Goal: Transaction & Acquisition: Purchase product/service

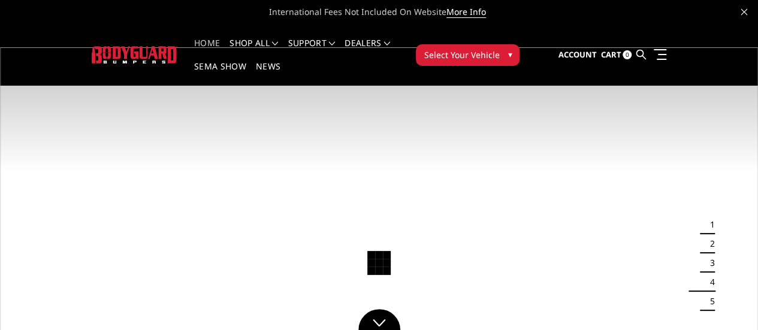
click at [172, 190] on img at bounding box center [379, 260] width 758 height 426
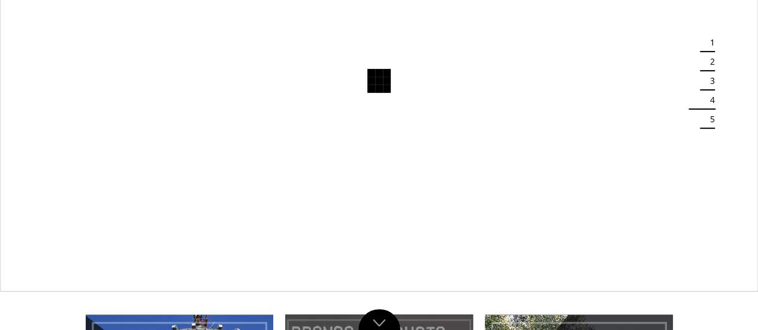
scroll to position [240, 0]
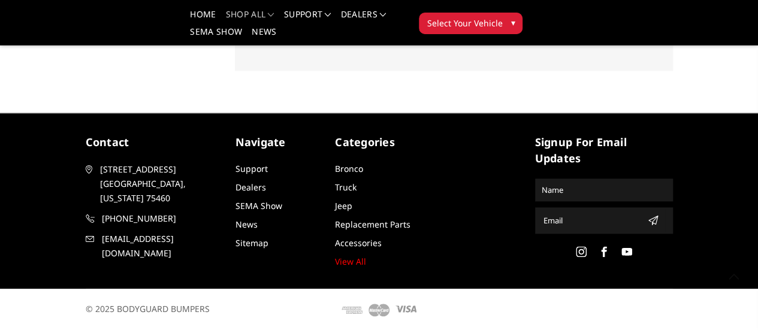
scroll to position [661, 0]
click at [335, 262] on link "View All" at bounding box center [350, 261] width 31 height 11
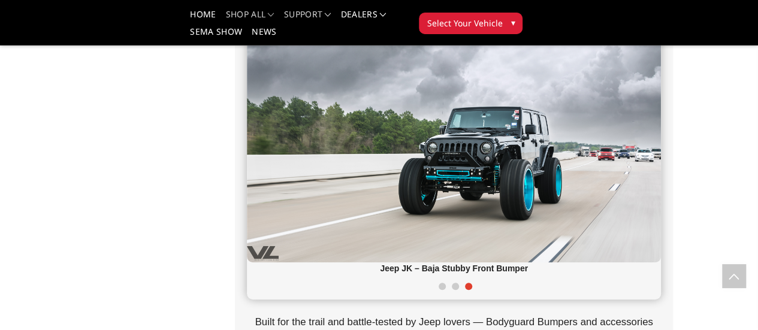
scroll to position [182, 0]
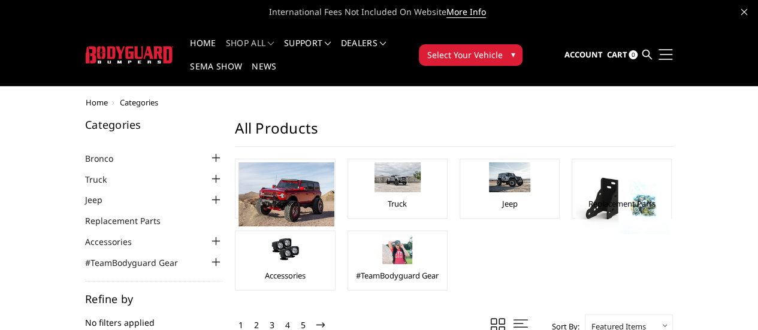
click at [672, 48] on link at bounding box center [663, 54] width 17 height 13
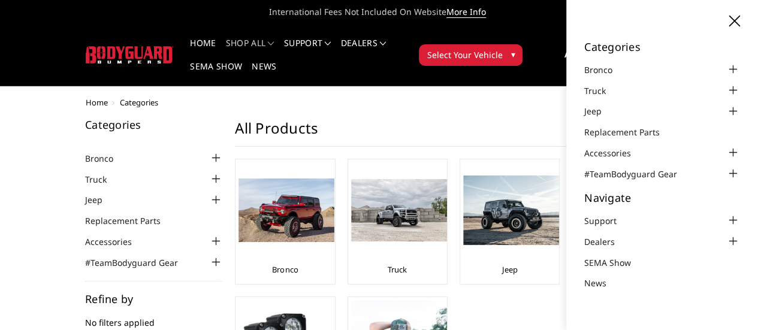
click at [738, 23] on icon at bounding box center [734, 21] width 11 height 11
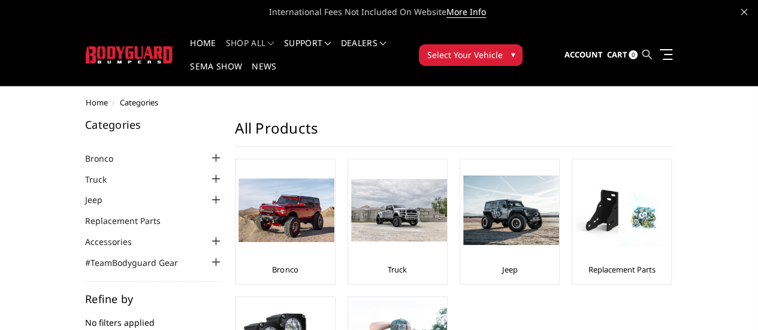
click at [651, 50] on icon at bounding box center [646, 55] width 10 height 10
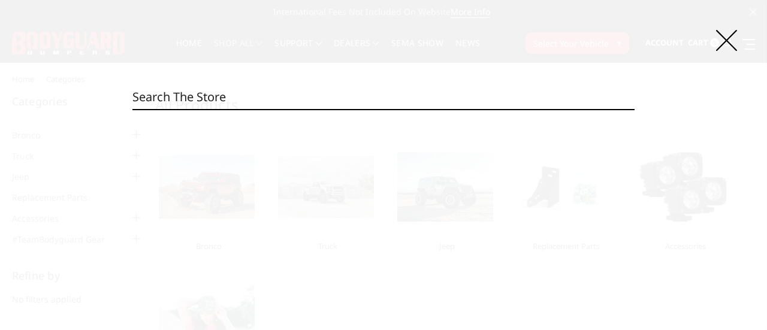
click at [252, 95] on input "Search" at bounding box center [382, 97] width 501 height 24
type input "series"
click at [634, 109] on input "Search" at bounding box center [634, 109] width 1 height 1
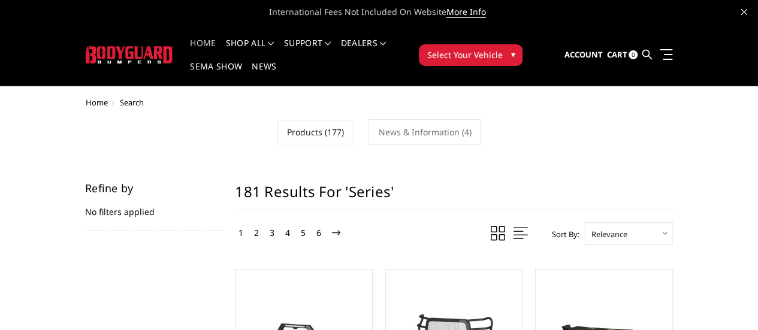
click at [190, 39] on link "Home" at bounding box center [203, 50] width 26 height 23
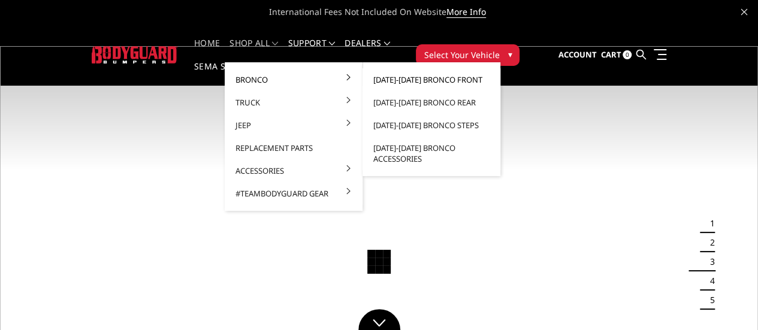
click at [418, 79] on link "[DATE]-[DATE] Bronco Front" at bounding box center [431, 79] width 128 height 23
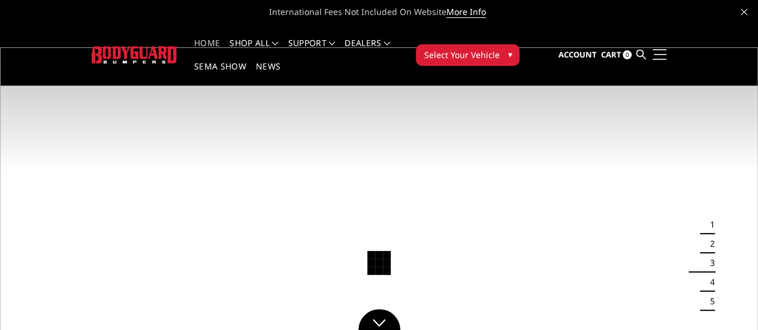
click at [666, 48] on link at bounding box center [657, 54] width 17 height 13
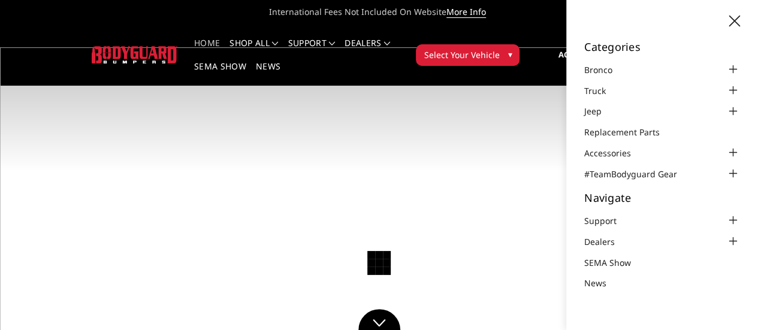
click at [194, 41] on link "Home" at bounding box center [207, 50] width 26 height 23
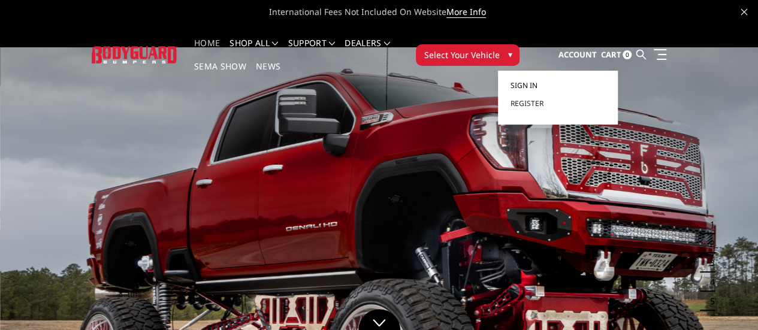
click at [537, 80] on span "Sign in" at bounding box center [523, 85] width 27 height 10
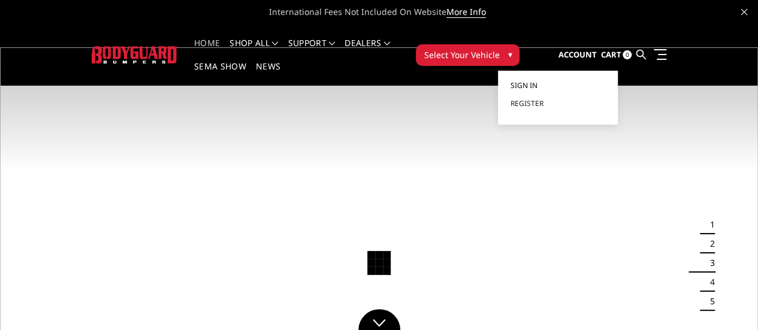
click at [537, 80] on span "Sign in" at bounding box center [523, 85] width 27 height 10
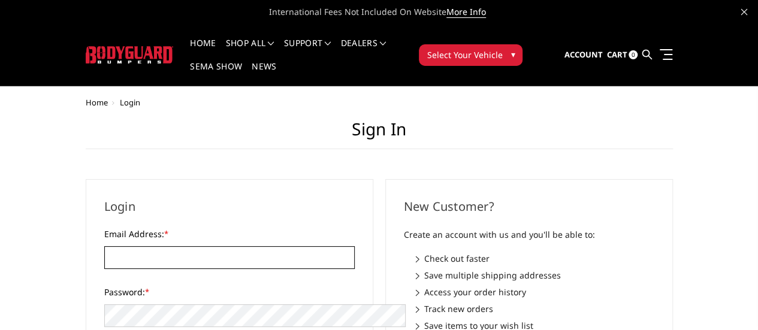
click at [199, 246] on input "Email Address: *" at bounding box center [229, 257] width 250 height 23
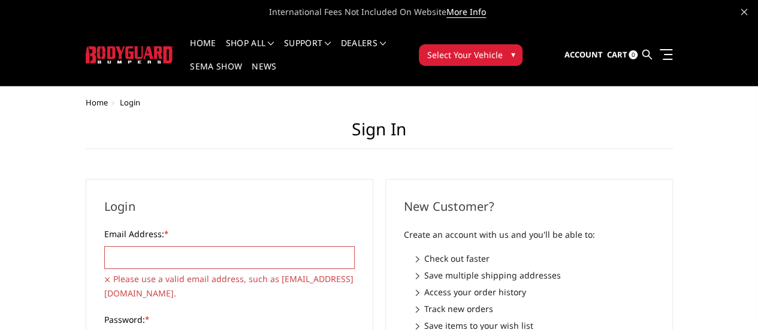
click at [200, 246] on input "Email Address: *" at bounding box center [229, 257] width 250 height 23
click at [152, 246] on input "Email Address: *" at bounding box center [229, 257] width 250 height 23
click at [274, 246] on input "Email Address: *" at bounding box center [229, 257] width 250 height 23
paste input "[EMAIL_ADDRESS][DOMAIN_NAME]"
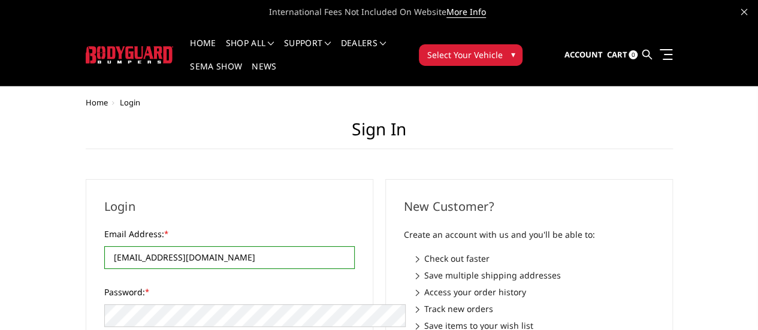
type input "[EMAIL_ADDRESS][DOMAIN_NAME]"
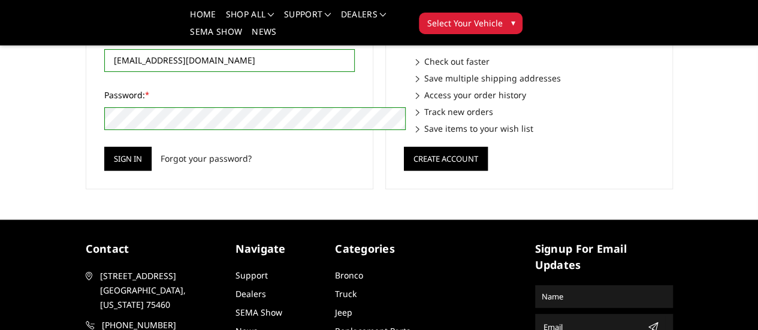
scroll to position [120, 0]
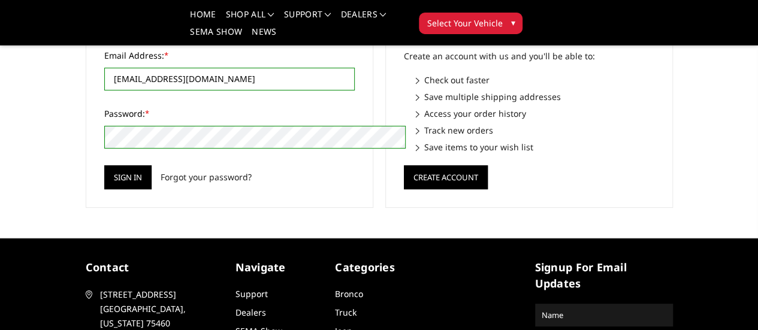
click at [104, 79] on input "[EMAIL_ADDRESS][DOMAIN_NAME]" at bounding box center [229, 79] width 250 height 23
click at [104, 171] on input "Sign in" at bounding box center [127, 177] width 47 height 24
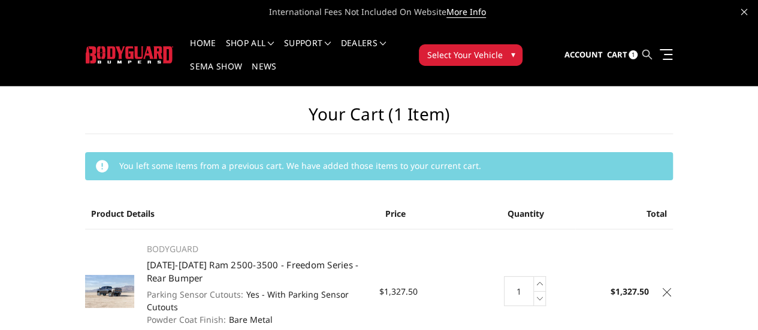
click at [651, 50] on icon at bounding box center [646, 55] width 10 height 10
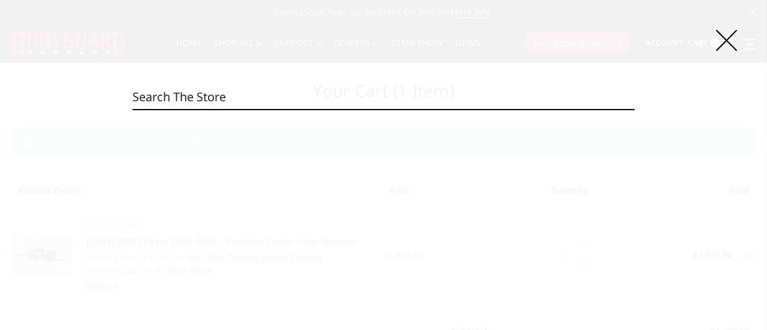
click at [438, 96] on input "Search" at bounding box center [382, 97] width 501 height 24
click at [449, 104] on input "Search" at bounding box center [382, 97] width 501 height 24
click at [496, 90] on input "Search" at bounding box center [382, 97] width 501 height 24
click at [727, 41] on icon at bounding box center [726, 40] width 21 height 21
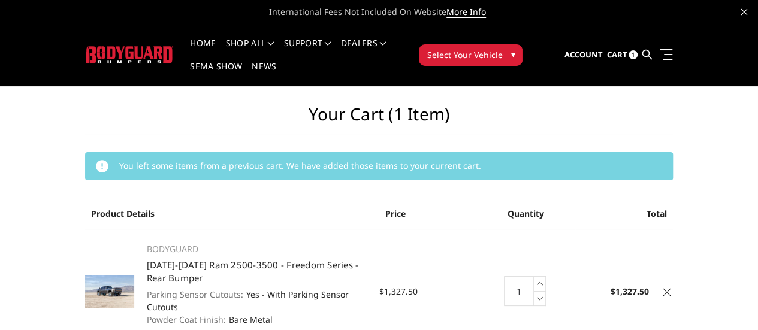
click at [672, 39] on ul "Account Sign out Cart 1 Search Search" at bounding box center [618, 54] width 108 height 35
click at [651, 50] on icon at bounding box center [646, 55] width 10 height 10
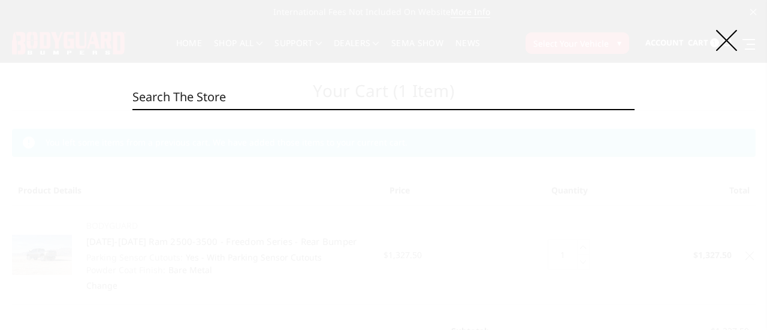
drag, startPoint x: 453, startPoint y: 64, endPoint x: 447, endPoint y: 90, distance: 27.0
click at [453, 66] on div "Search Search" at bounding box center [383, 165] width 767 height 330
click at [441, 101] on input "Search" at bounding box center [382, 97] width 501 height 24
click at [428, 96] on input "Search" at bounding box center [382, 97] width 501 height 24
click at [725, 37] on icon at bounding box center [726, 40] width 21 height 21
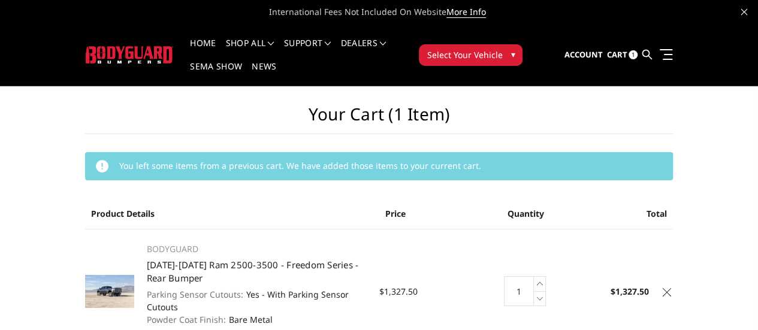
click at [226, 104] on h1 "Your Cart (1 item)" at bounding box center [379, 119] width 588 height 30
click at [651, 50] on icon at bounding box center [646, 55] width 10 height 10
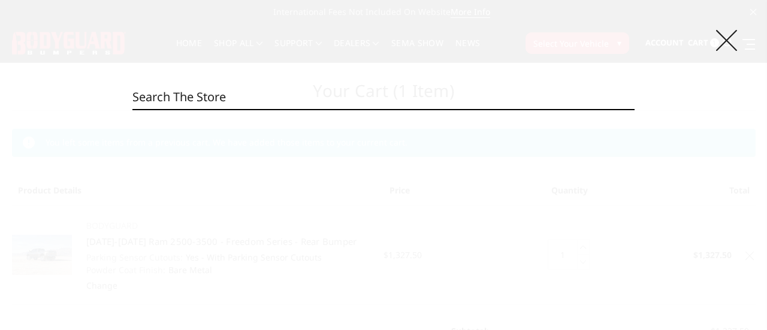
click at [728, 39] on icon at bounding box center [726, 40] width 21 height 21
click at [289, 91] on input "Search" at bounding box center [382, 97] width 501 height 24
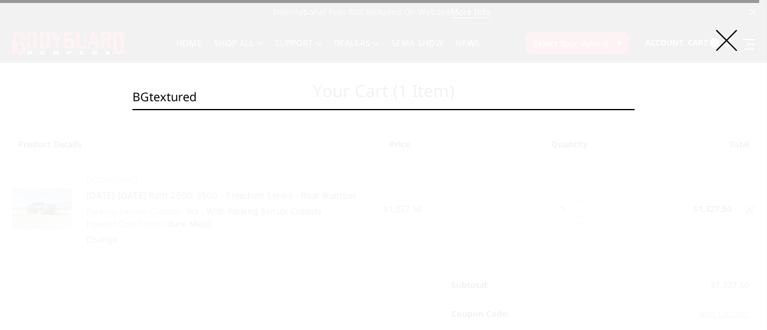
click at [152, 96] on input "BGtextured" at bounding box center [382, 97] width 501 height 24
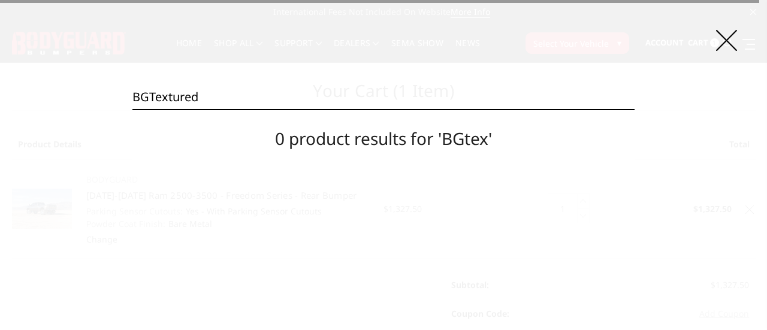
click at [282, 99] on input "BGTextured" at bounding box center [382, 97] width 501 height 24
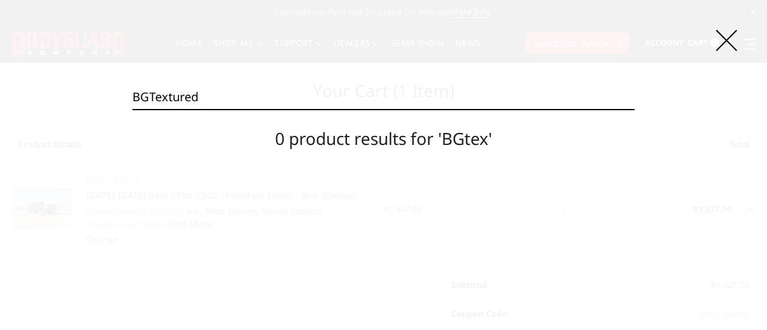
type input "BGTextured"
click at [634, 109] on input "Search" at bounding box center [634, 109] width 1 height 1
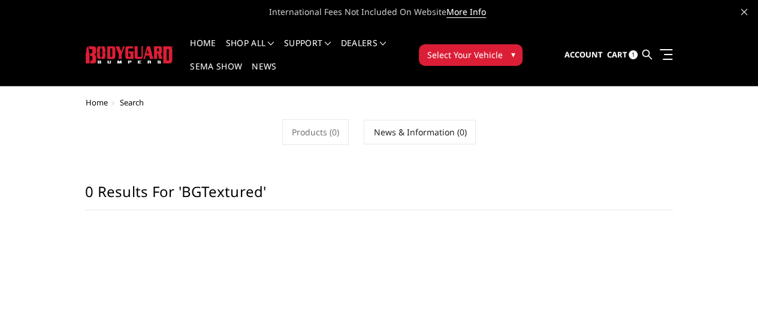
drag, startPoint x: 464, startPoint y: 168, endPoint x: 471, endPoint y: 168, distance: 7.8
click at [464, 183] on h1 "0 results for 'BGTextured'" at bounding box center [379, 197] width 588 height 28
click at [672, 40] on ul "Account Sign out Cart 1 Search Search" at bounding box center [618, 54] width 108 height 35
click at [651, 50] on icon at bounding box center [646, 55] width 10 height 10
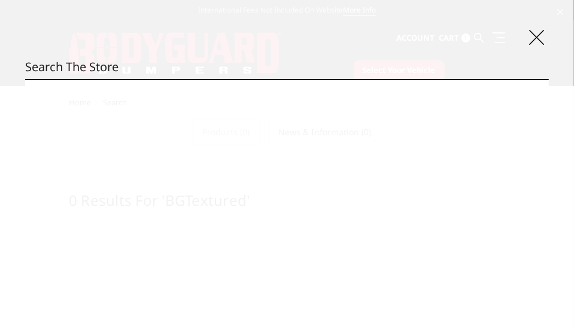
click at [187, 72] on input "Search" at bounding box center [287, 67] width 524 height 24
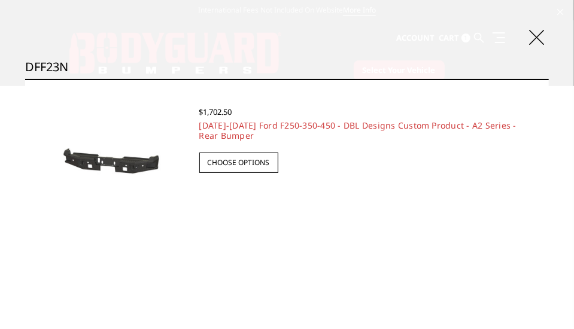
type input "DFF23N"
click at [138, 159] on img at bounding box center [112, 161] width 150 height 71
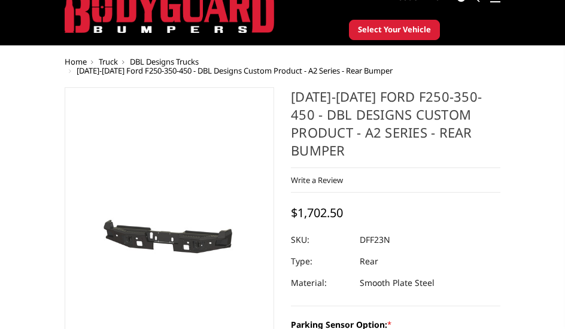
scroll to position [60, 0]
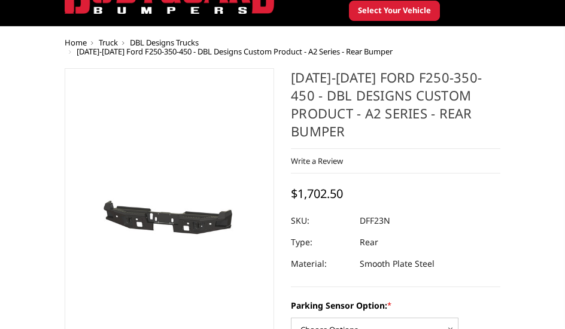
drag, startPoint x: 356, startPoint y: 198, endPoint x: 290, endPoint y: 202, distance: 66.0
click at [292, 198] on div "$1,702.50" at bounding box center [318, 194] width 55 height 16
drag, startPoint x: 291, startPoint y: 193, endPoint x: 371, endPoint y: 192, distance: 79.7
click at [371, 192] on div "2023-2025 Ford F250-350-450 - DBL Designs Custom Product - A2 Series - Rear Bum…" at bounding box center [396, 177] width 210 height 219
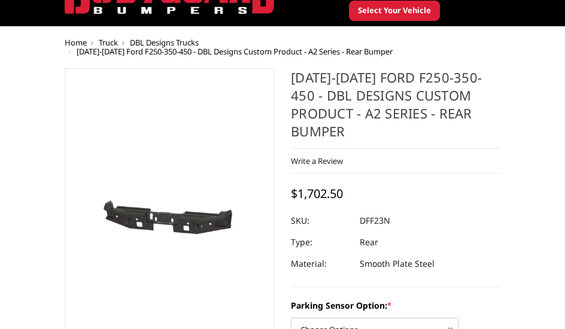
click at [320, 192] on span "$1,702.50" at bounding box center [317, 194] width 52 height 16
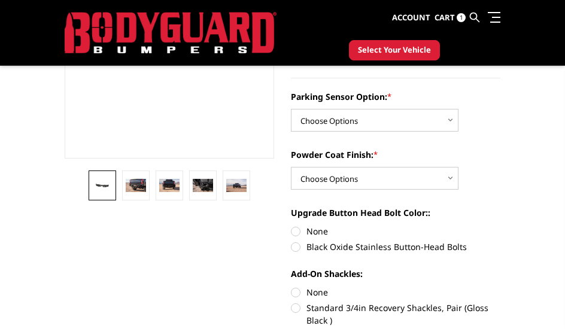
scroll to position [120, 0]
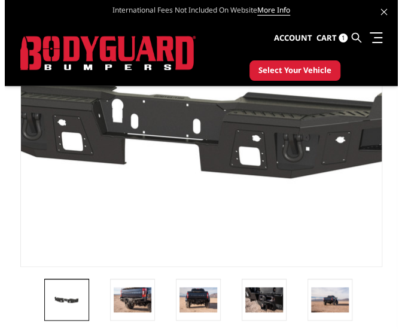
scroll to position [0, 0]
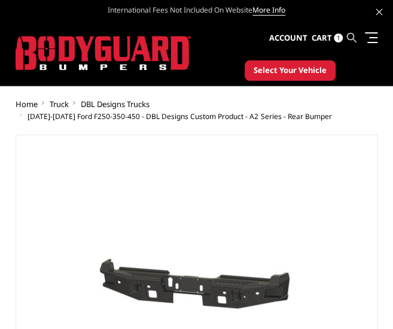
click at [356, 38] on icon at bounding box center [352, 38] width 10 height 10
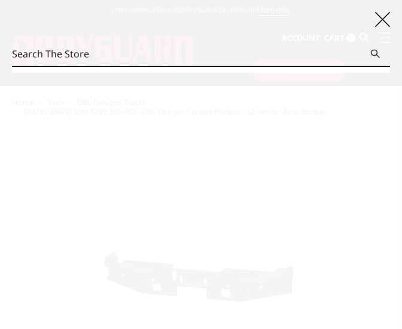
click at [210, 55] on input "Search" at bounding box center [201, 54] width 379 height 24
type input "j"
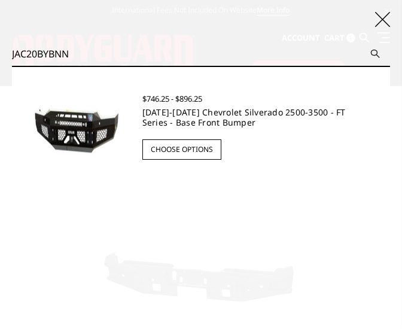
type input "JAC20BYBNN"
click at [194, 116] on link "[DATE]-[DATE] Chevrolet Silverado 2500-3500 - FT Series - Base Front Bumper" at bounding box center [245, 118] width 204 height 22
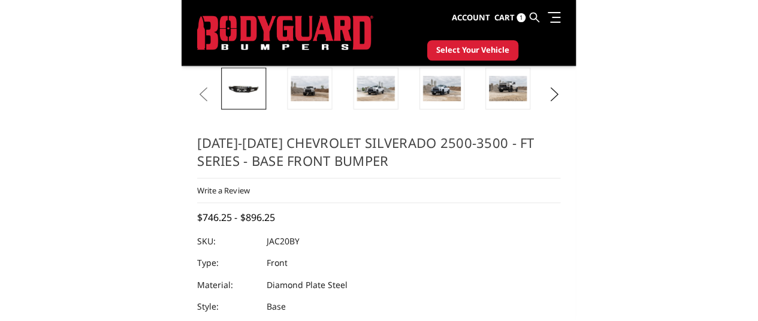
scroll to position [350, 0]
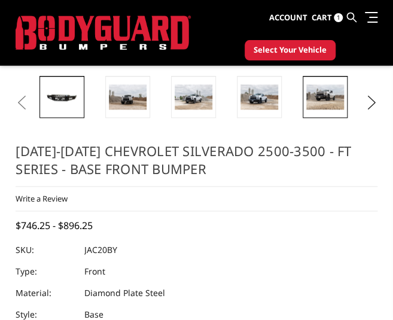
drag, startPoint x: 340, startPoint y: 63, endPoint x: 320, endPoint y: 68, distance: 20.3
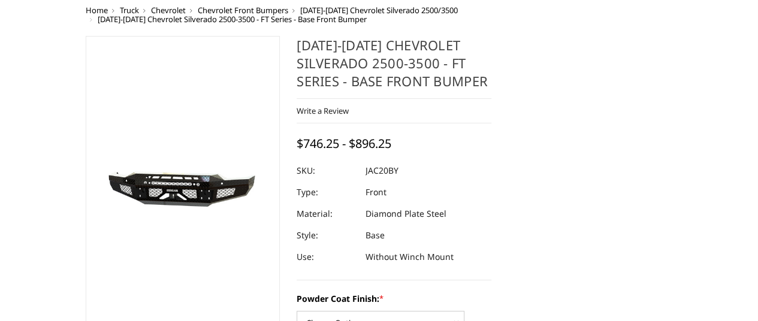
scroll to position [180, 0]
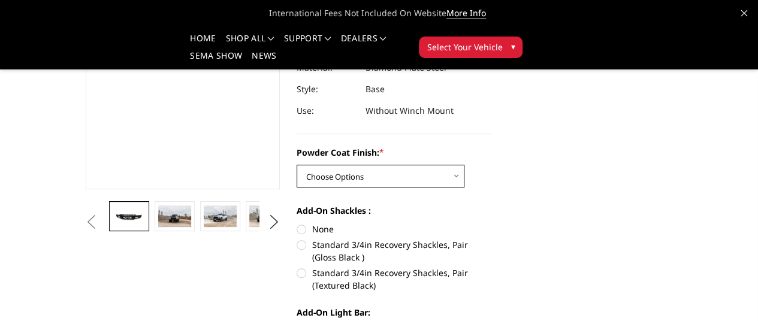
click at [399, 165] on select "Choose Options Bare Metal Gloss Black Powder Coat Textured Black Powder Coat" at bounding box center [380, 176] width 168 height 23
click at [377, 165] on select "Choose Options Bare Metal Gloss Black Powder Coat Textured Black Powder Coat" at bounding box center [380, 176] width 168 height 23
click at [296, 165] on select "Choose Options Bare Metal Gloss Black Powder Coat Textured Black Powder Coat" at bounding box center [380, 176] width 168 height 23
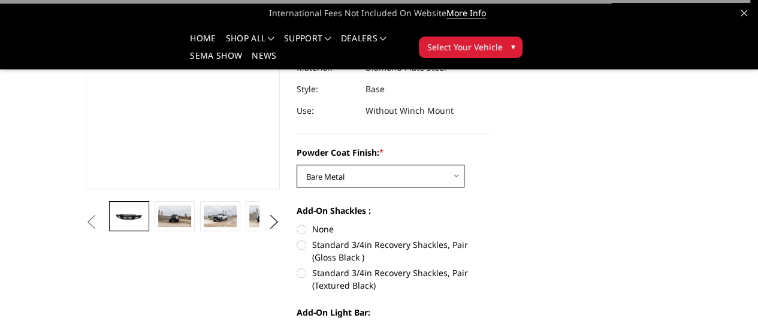
click at [433, 165] on select "Choose Options Bare Metal Gloss Black Powder Coat Textured Black Powder Coat" at bounding box center [380, 176] width 168 height 23
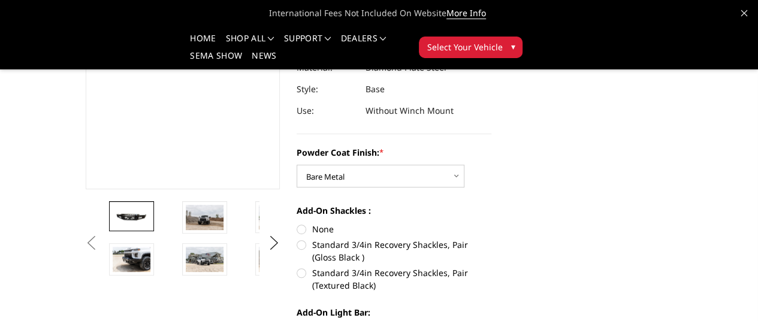
click at [358, 165] on select "Choose Options Bare Metal Gloss Black Powder Coat Textured Black Powder Coat" at bounding box center [380, 176] width 168 height 23
select select "3364"
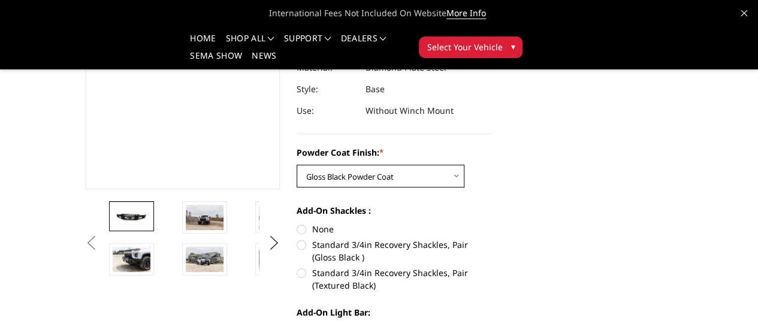
click at [296, 165] on select "Choose Options Bare Metal Gloss Black Powder Coat Textured Black Powder Coat" at bounding box center [380, 176] width 168 height 23
click at [313, 223] on label "None" at bounding box center [393, 229] width 195 height 13
click at [297, 223] on input "None" at bounding box center [296, 223] width 1 height 1
radio input "true"
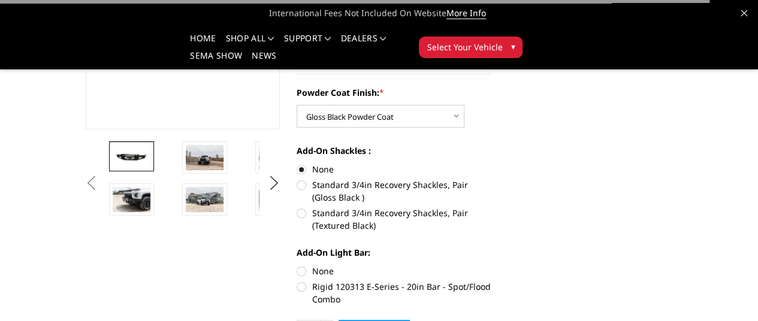
scroll to position [299, 0]
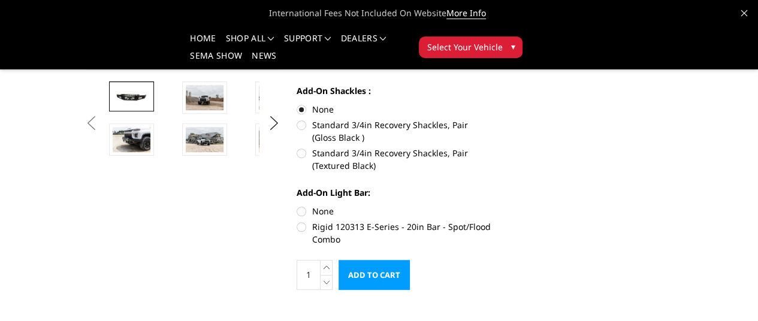
click at [311, 205] on label "None" at bounding box center [393, 211] width 195 height 13
click at [297, 205] on input "None" at bounding box center [296, 205] width 1 height 1
radio input "true"
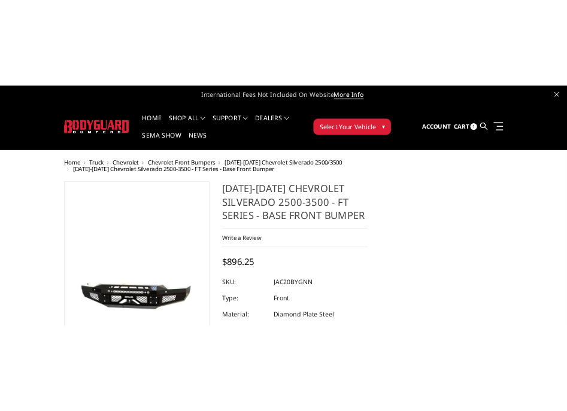
scroll to position [0, 0]
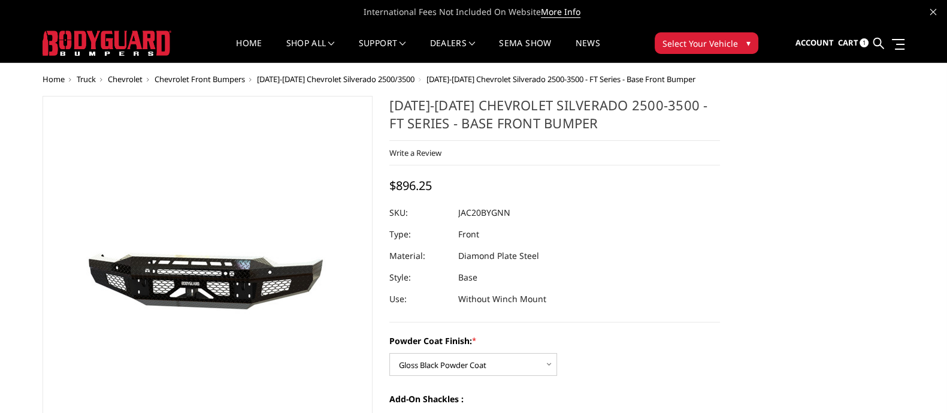
click at [446, 367] on select "Choose Options Bare Metal Gloss Black Powder Coat Textured Black Powder Coat" at bounding box center [473, 364] width 168 height 23
click at [389, 353] on select "Choose Options Bare Metal Gloss Black Powder Coat Textured Black Powder Coat" at bounding box center [473, 364] width 168 height 23
click at [512, 367] on select "Choose Options Bare Metal Gloss Black Powder Coat Textured Black Powder Coat" at bounding box center [473, 364] width 168 height 23
click at [389, 353] on select "Choose Options Bare Metal Gloss Black Powder Coat Textured Black Powder Coat" at bounding box center [473, 364] width 168 height 23
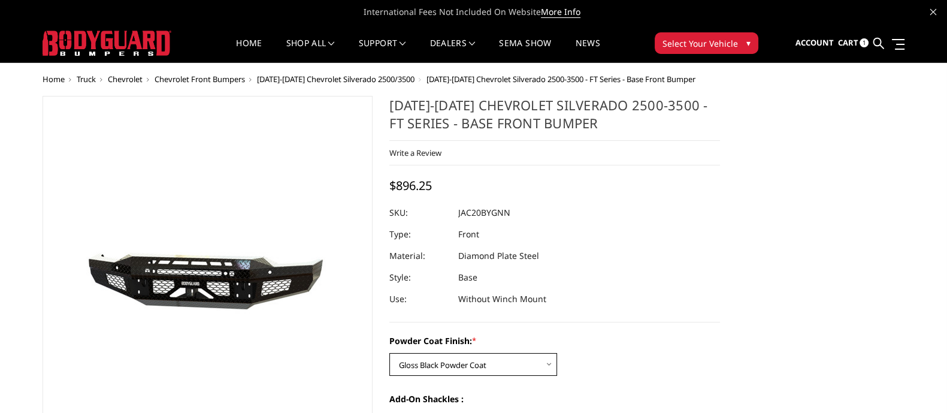
click at [476, 361] on select "Choose Options Bare Metal Gloss Black Powder Coat Textured Black Powder Coat" at bounding box center [473, 364] width 168 height 23
select select "3363"
click at [389, 353] on select "Choose Options Bare Metal Gloss Black Powder Coat Textured Black Powder Coat" at bounding box center [473, 364] width 168 height 23
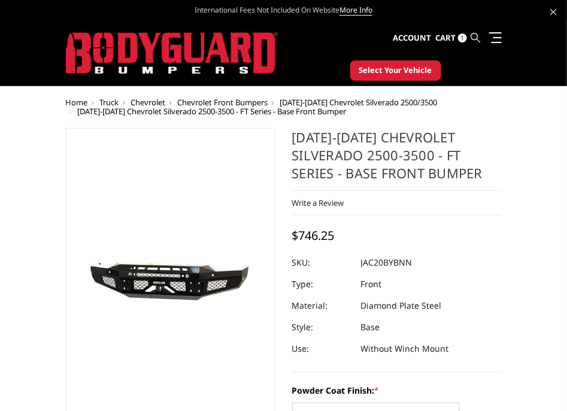
click at [472, 40] on icon at bounding box center [476, 38] width 10 height 10
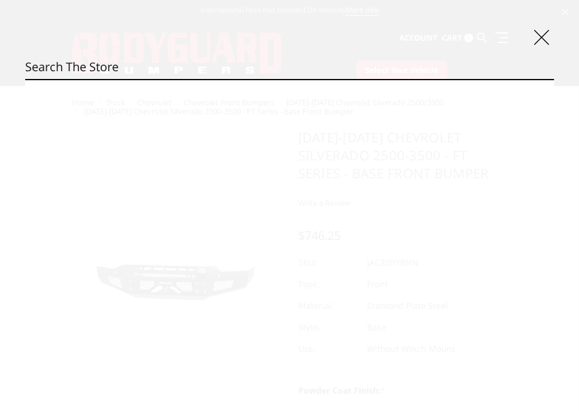
click at [236, 68] on input "Search" at bounding box center [289, 67] width 529 height 24
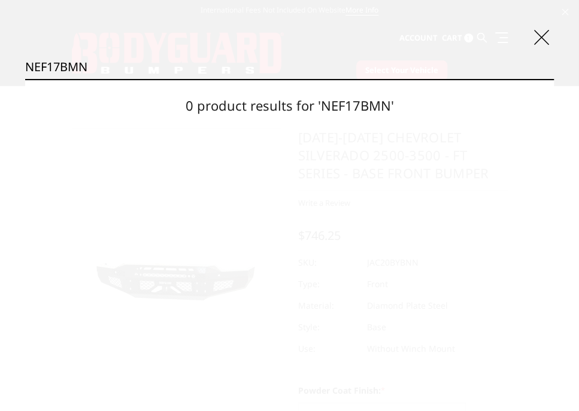
click at [63, 64] on input "NEF17BMN" at bounding box center [289, 67] width 529 height 24
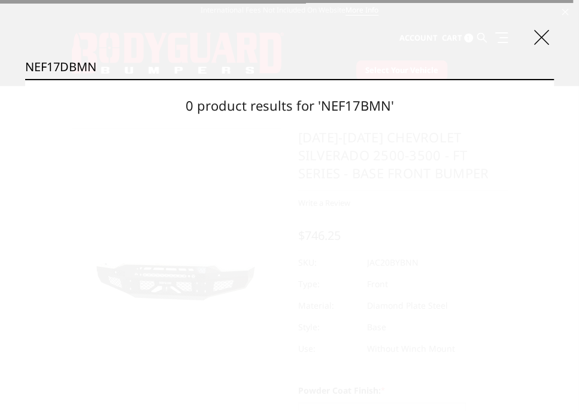
click at [103, 62] on input "NEF17DBMN" at bounding box center [289, 67] width 529 height 24
type input "NEF17DBMN"
click at [554, 79] on input "Search" at bounding box center [554, 79] width 1 height 1
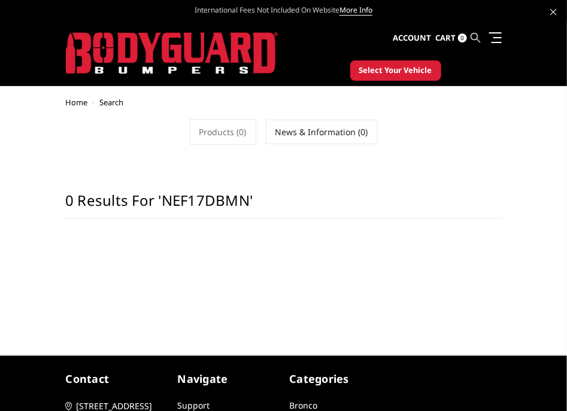
click at [478, 35] on icon at bounding box center [476, 38] width 10 height 10
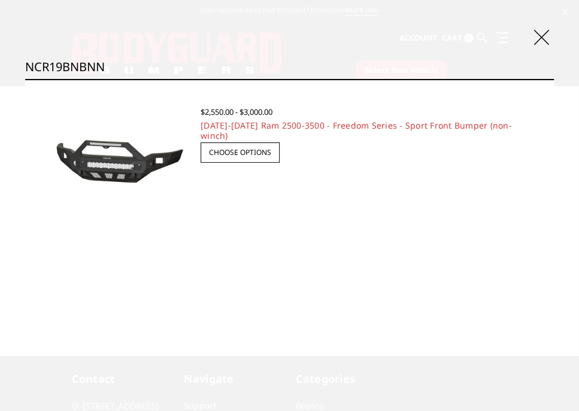
type input "NCR19BNBNN"
click at [105, 155] on img at bounding box center [113, 161] width 152 height 71
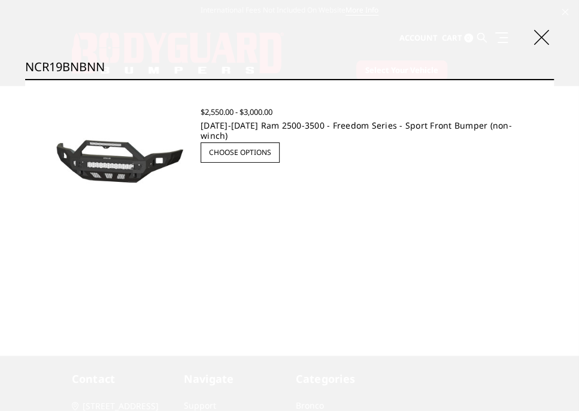
click at [250, 123] on link "[DATE]-[DATE] Ram 2500-3500 - Freedom Series - Sport Front Bumper (non-winch)" at bounding box center [356, 131] width 311 height 22
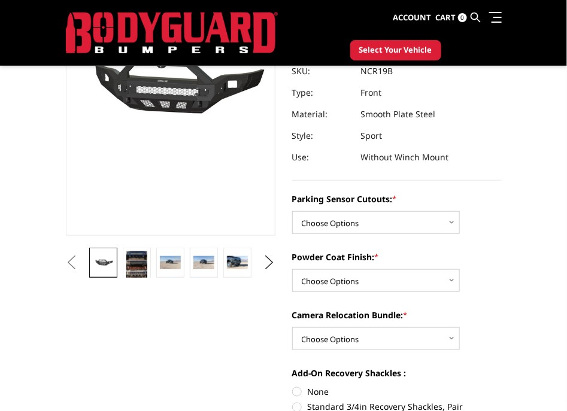
scroll to position [74, 0]
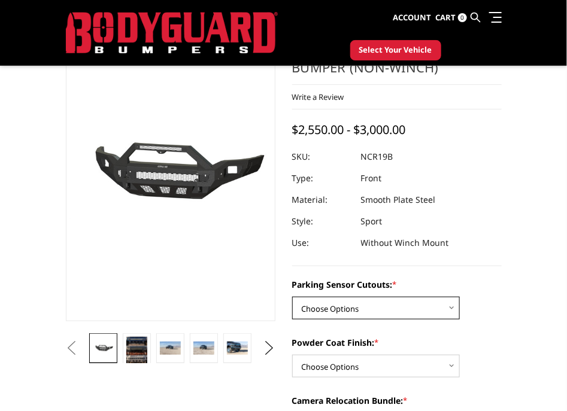
click at [423, 314] on select "Choose Options No - Without Parking Sensor Cutouts Yes - With Parking Sensor Cu…" at bounding box center [376, 308] width 168 height 23
select select "2712"
click at [292, 297] on select "Choose Options No - Without Parking Sensor Cutouts Yes - With Parking Sensor Cu…" at bounding box center [376, 308] width 168 height 23
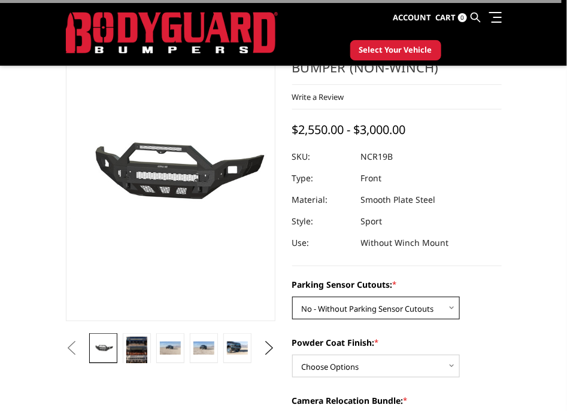
scroll to position [149, 0]
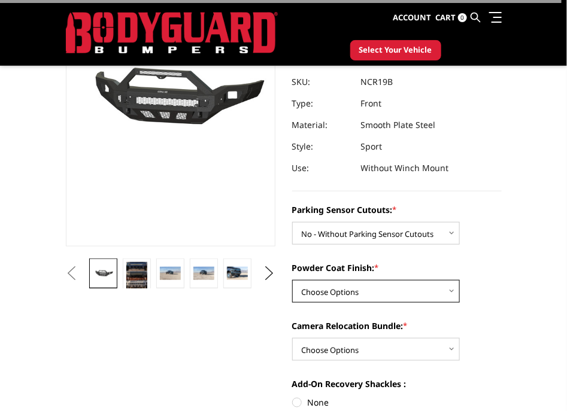
click at [382, 293] on select "Choose Options Bare Metal Texture Black Powder Coat" at bounding box center [376, 291] width 168 height 23
select select "2714"
click at [292, 280] on select "Choose Options Bare Metal Texture Black Powder Coat" at bounding box center [376, 291] width 168 height 23
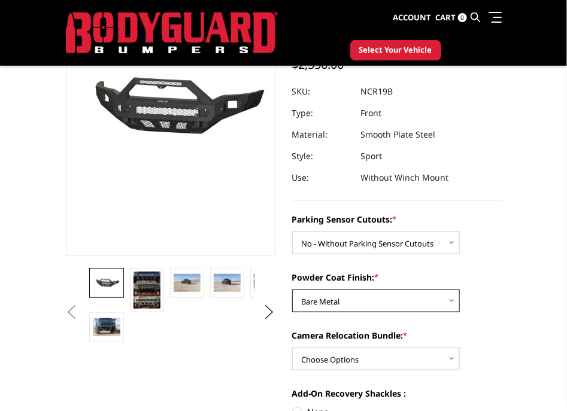
scroll to position [225, 0]
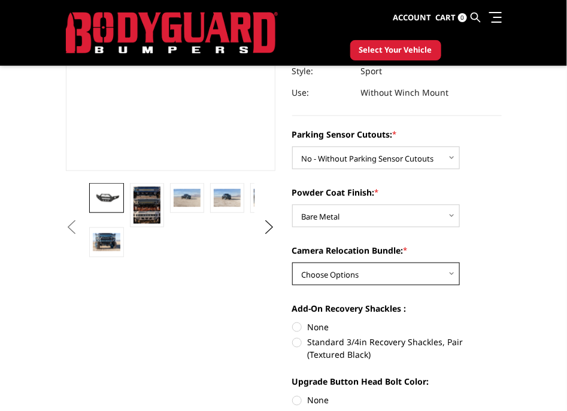
click at [387, 281] on select "Choose Options WITH Camera Relocation Bundle WITHOUT Camera Relocation Bundle" at bounding box center [376, 274] width 168 height 23
select select "2716"
click at [292, 263] on select "Choose Options WITH Camera Relocation Bundle WITHOUT Camera Relocation Bundle" at bounding box center [376, 274] width 168 height 23
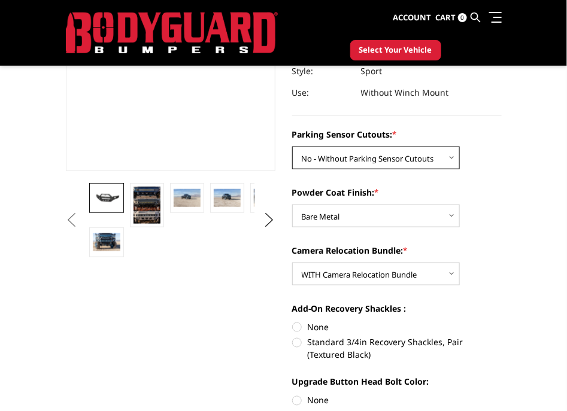
click at [419, 152] on select "Choose Options No - Without Parking Sensor Cutouts Yes - With Parking Sensor Cu…" at bounding box center [376, 158] width 168 height 23
click at [292, 147] on select "Choose Options No - Without Parking Sensor Cutouts Yes - With Parking Sensor Cu…" at bounding box center [376, 158] width 168 height 23
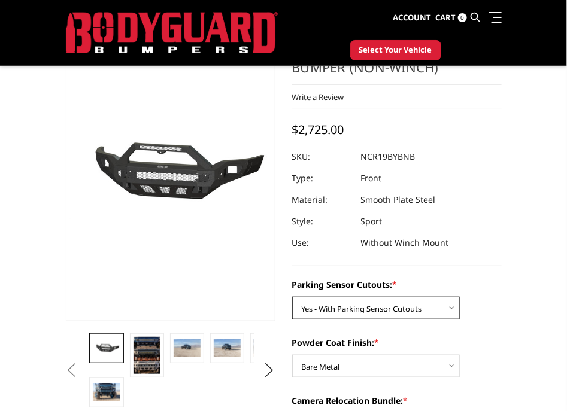
scroll to position [149, 0]
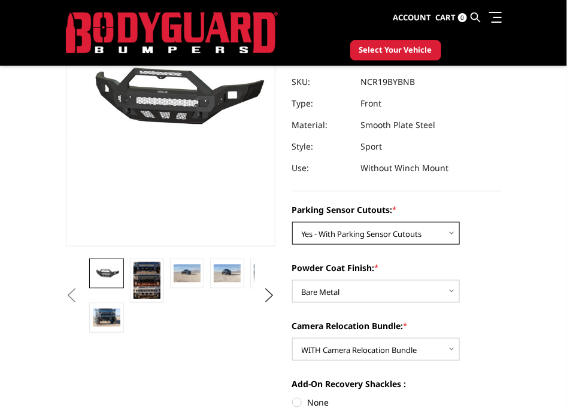
click at [413, 231] on select "Choose Options No - Without Parking Sensor Cutouts Yes - With Parking Sensor Cu…" at bounding box center [376, 233] width 168 height 23
select select "2712"
click at [292, 222] on select "Choose Options No - Without Parking Sensor Cutouts Yes - With Parking Sensor Cu…" at bounding box center [376, 233] width 168 height 23
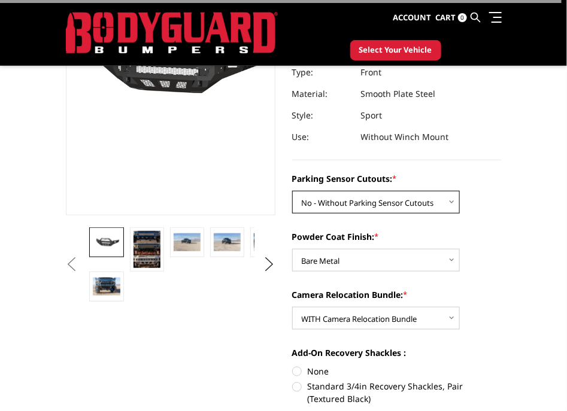
scroll to position [225, 0]
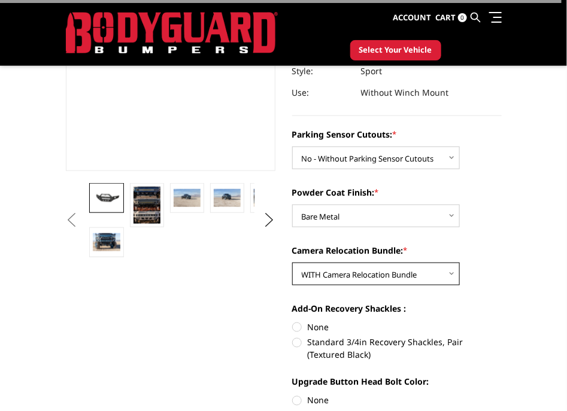
click at [400, 275] on select "Choose Options WITH Camera Relocation Bundle WITHOUT Camera Relocation Bundle" at bounding box center [376, 274] width 168 height 23
click at [388, 279] on select "Choose Options WITH Camera Relocation Bundle WITHOUT Camera Relocation Bundle" at bounding box center [376, 274] width 168 height 23
select select "2717"
click at [292, 263] on select "Choose Options WITH Camera Relocation Bundle WITHOUT Camera Relocation Bundle" at bounding box center [376, 274] width 168 height 23
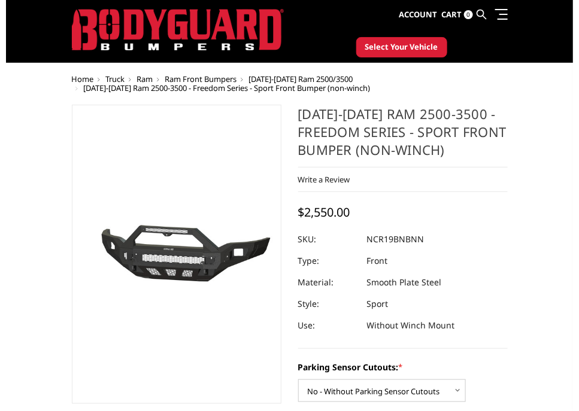
scroll to position [0, 0]
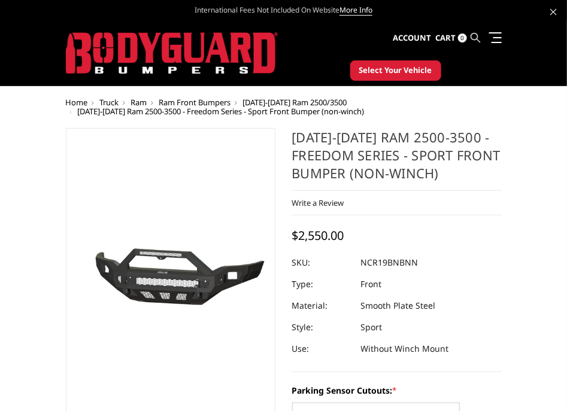
click at [476, 34] on icon at bounding box center [476, 38] width 10 height 10
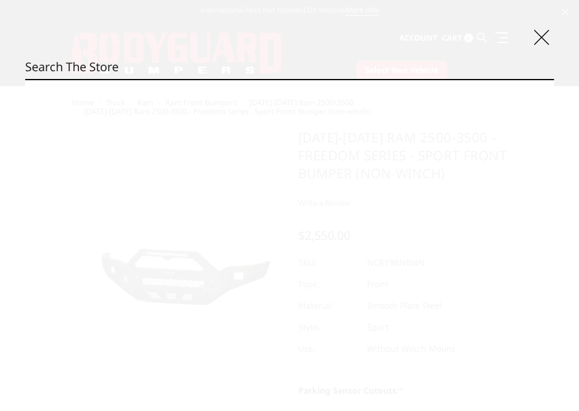
click at [295, 68] on input "Search" at bounding box center [289, 67] width 529 height 24
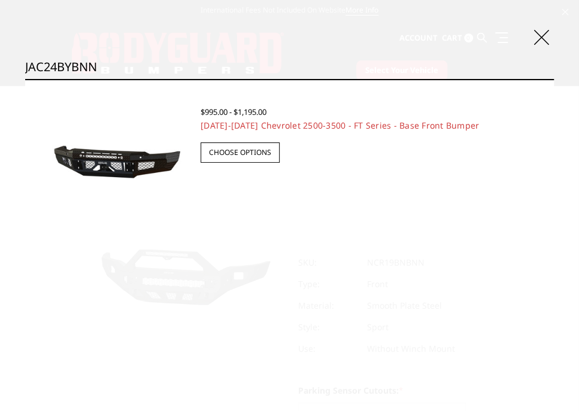
type input "JAC24BYBNN"
click at [235, 114] on span "$995.00 - $1,195.00" at bounding box center [234, 112] width 66 height 11
click at [151, 156] on img at bounding box center [113, 161] width 152 height 71
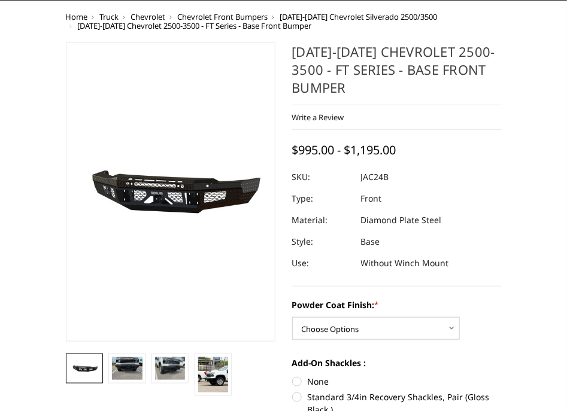
scroll to position [225, 0]
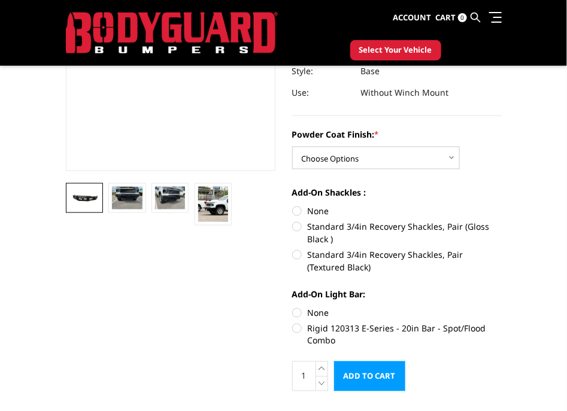
click at [318, 210] on label "None" at bounding box center [397, 211] width 210 height 13
click at [293, 205] on input "None" at bounding box center [292, 205] width 1 height 1
radio input "true"
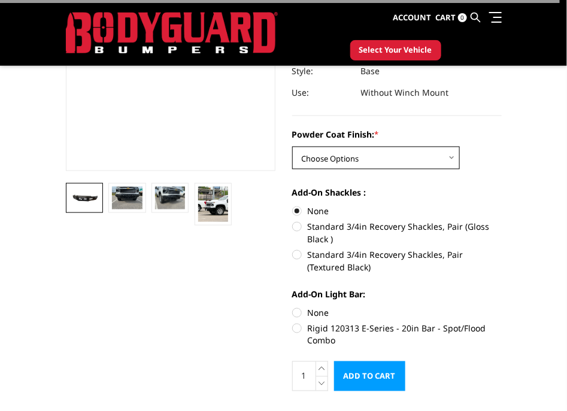
click at [381, 147] on select "Choose Options Bare Metal Gloss Black Powder Coat Textured Black Powder Coat" at bounding box center [376, 158] width 168 height 23
select select "3384"
click at [292, 147] on select "Choose Options Bare Metal Gloss Black Powder Coat Textured Black Powder Coat" at bounding box center [376, 158] width 168 height 23
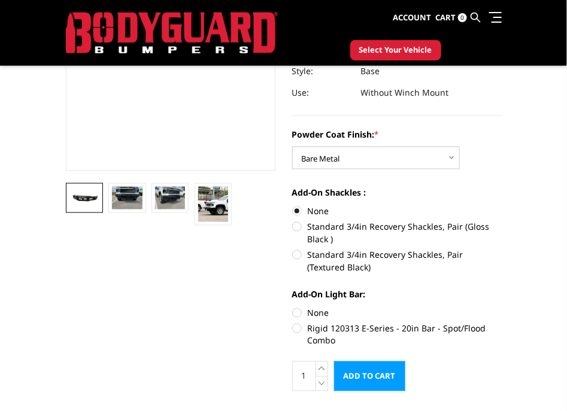
click at [311, 309] on label "None" at bounding box center [397, 313] width 210 height 13
click at [293, 307] on input "None" at bounding box center [292, 307] width 1 height 1
radio input "true"
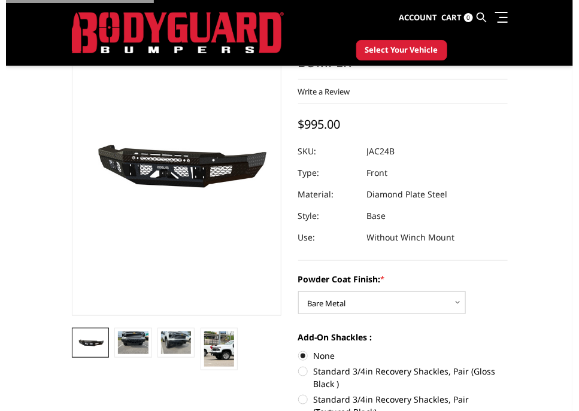
scroll to position [0, 0]
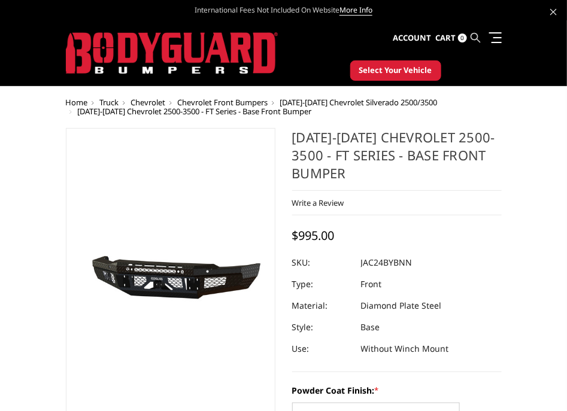
click at [475, 38] on icon at bounding box center [476, 38] width 10 height 10
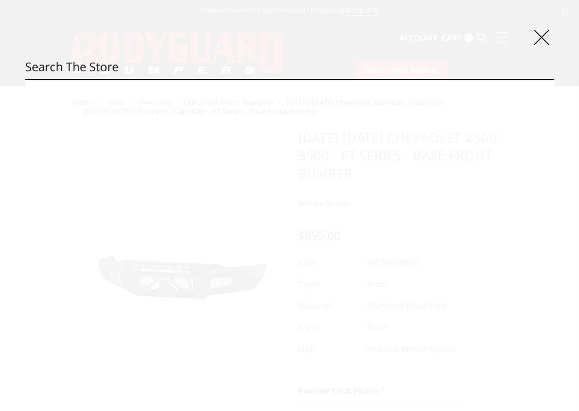
type input "B"
type input "b"
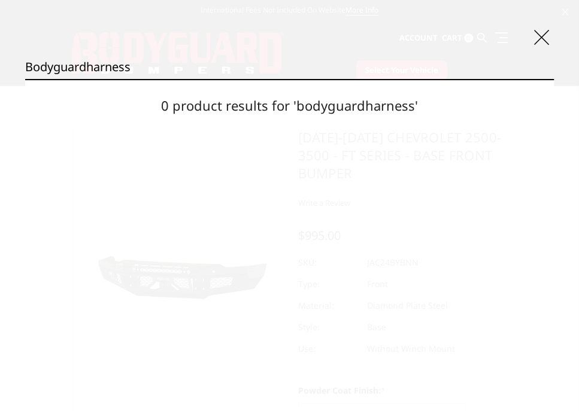
click at [30, 68] on input "bodyguardharness" at bounding box center [289, 67] width 529 height 24
click at [150, 58] on input "bodyguardharness" at bounding box center [289, 67] width 529 height 24
type input "bodyguardharness"
click at [554, 79] on input "Search" at bounding box center [554, 79] width 1 height 1
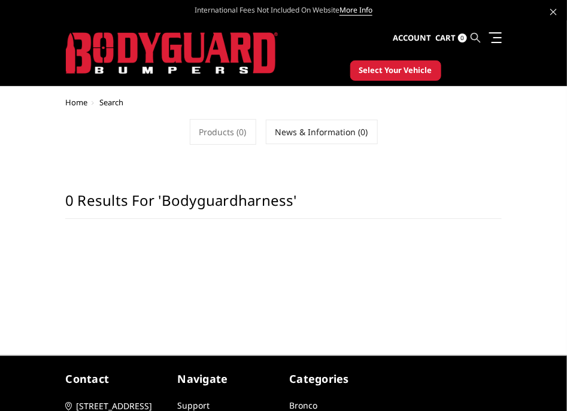
click at [473, 37] on icon at bounding box center [476, 38] width 10 height 10
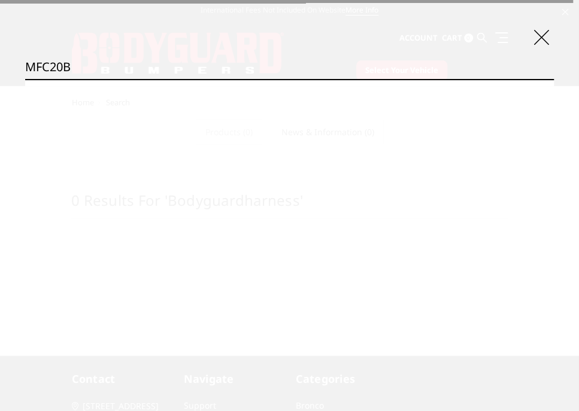
type input "MFC20B"
click at [554, 79] on input "Search" at bounding box center [554, 79] width 1 height 1
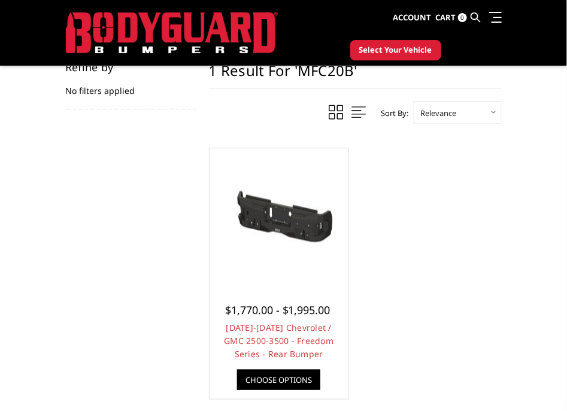
scroll to position [74, 0]
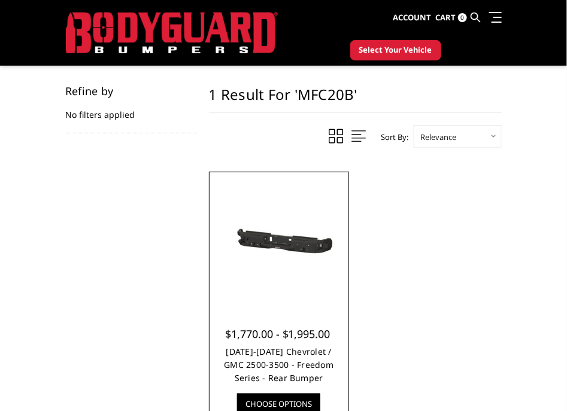
click at [270, 362] on link "[DATE]-[DATE] Chevrolet / GMC 2500-3500 - Freedom Series - Rear Bumper" at bounding box center [279, 365] width 110 height 38
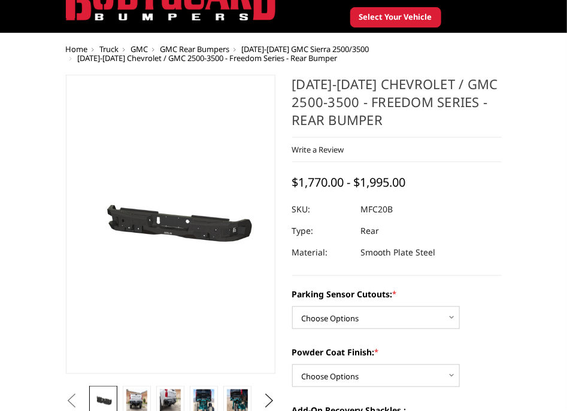
scroll to position [74, 0]
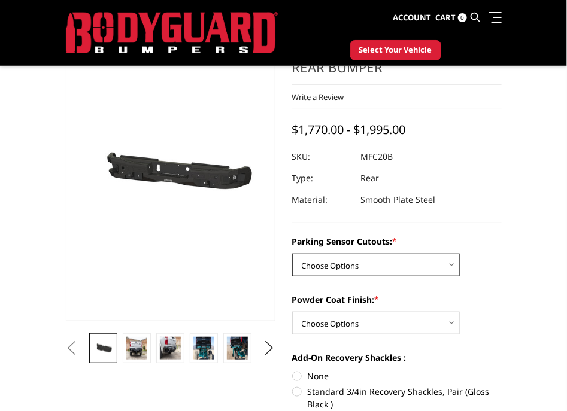
click at [410, 267] on select "Choose Options No - Without Parking Sensor Cutouts Yes - With Parking Sensor Cu…" at bounding box center [376, 265] width 168 height 23
select select "2869"
click at [292, 254] on select "Choose Options No - Without Parking Sensor Cutouts Yes - With Parking Sensor Cu…" at bounding box center [376, 265] width 168 height 23
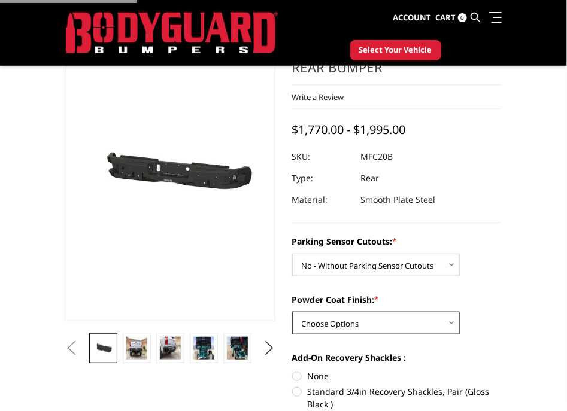
click at [411, 326] on select "Choose Options Bare Metal Texture Black Powder Coat" at bounding box center [376, 323] width 168 height 23
select select "2871"
click at [292, 312] on select "Choose Options Bare Metal Texture Black Powder Coat" at bounding box center [376, 323] width 168 height 23
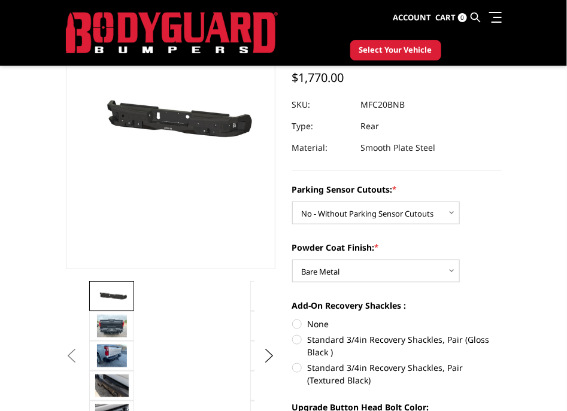
scroll to position [149, 0]
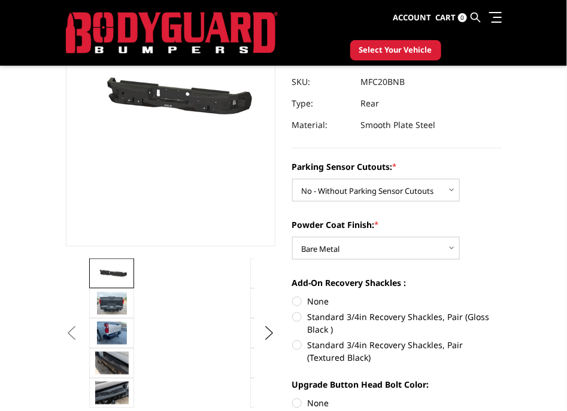
drag, startPoint x: 302, startPoint y: 296, endPoint x: 308, endPoint y: 293, distance: 6.2
click at [302, 296] on label "None" at bounding box center [397, 301] width 210 height 13
click at [293, 296] on input "None" at bounding box center [292, 295] width 1 height 1
radio input "true"
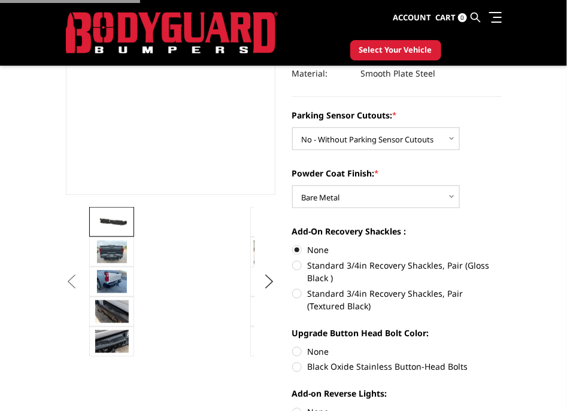
scroll to position [225, 0]
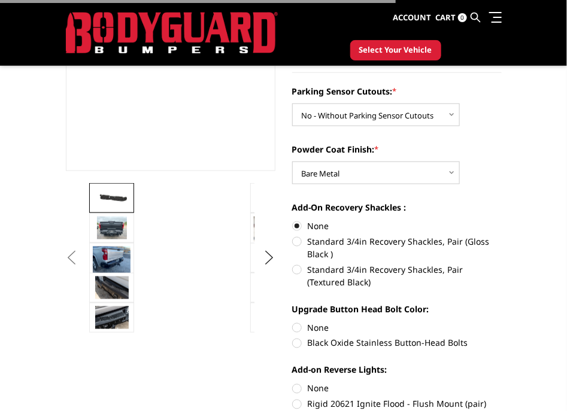
drag, startPoint x: 320, startPoint y: 325, endPoint x: 331, endPoint y: 314, distance: 14.8
click at [320, 323] on label "None" at bounding box center [397, 328] width 210 height 13
click at [293, 322] on input "None" at bounding box center [292, 322] width 1 height 1
radio input "true"
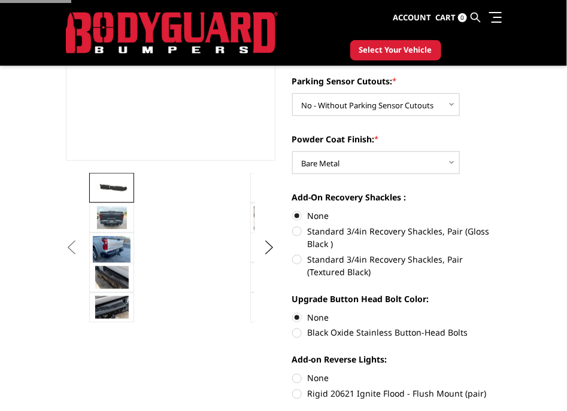
scroll to position [374, 0]
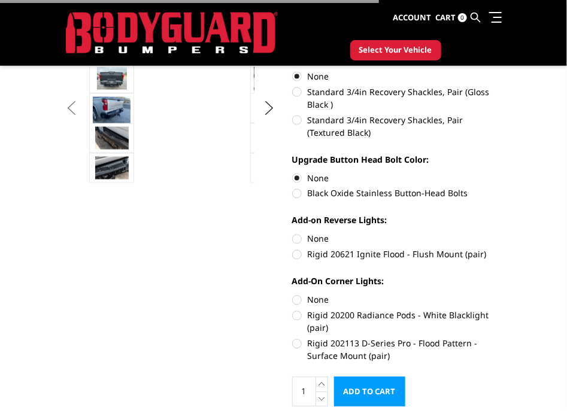
click at [319, 241] on label "None" at bounding box center [397, 239] width 210 height 13
click at [293, 234] on input "None" at bounding box center [292, 233] width 1 height 1
radio input "true"
click at [305, 298] on label "None" at bounding box center [397, 300] width 210 height 13
click at [293, 295] on input "None" at bounding box center [292, 294] width 1 height 1
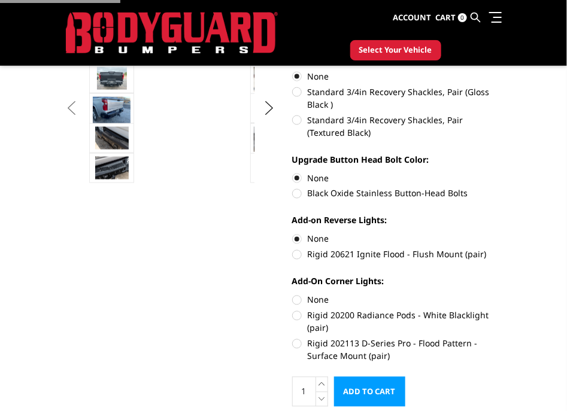
radio input "true"
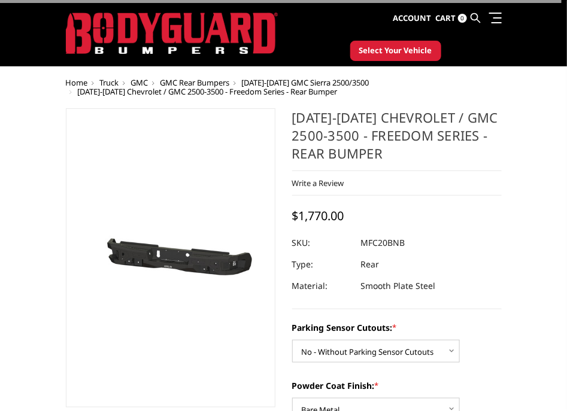
scroll to position [74, 0]
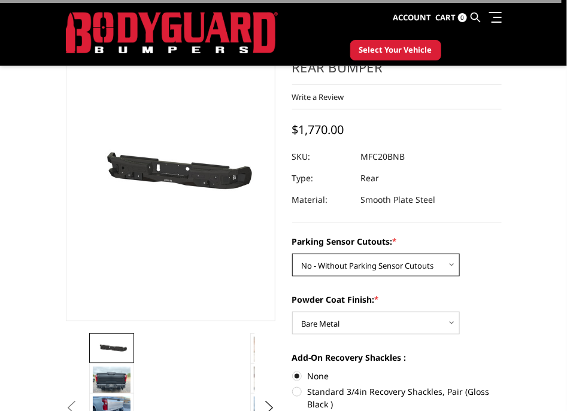
click at [429, 266] on select "Choose Options No - Without Parking Sensor Cutouts Yes - With Parking Sensor Cu…" at bounding box center [376, 265] width 168 height 23
click at [292, 254] on select "Choose Options No - Without Parking Sensor Cutouts Yes - With Parking Sensor Cu…" at bounding box center [376, 265] width 168 height 23
click at [423, 254] on select "Choose Options No - Without Parking Sensor Cutouts Yes - With Parking Sensor Cu…" at bounding box center [376, 265] width 168 height 23
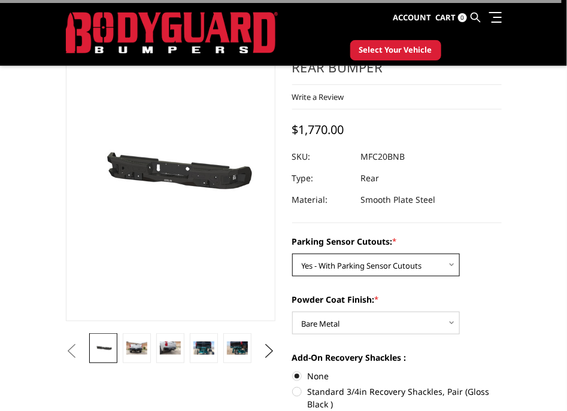
select select "2869"
click at [292, 254] on select "Choose Options No - Without Parking Sensor Cutouts Yes - With Parking Sensor Cu…" at bounding box center [376, 265] width 168 height 23
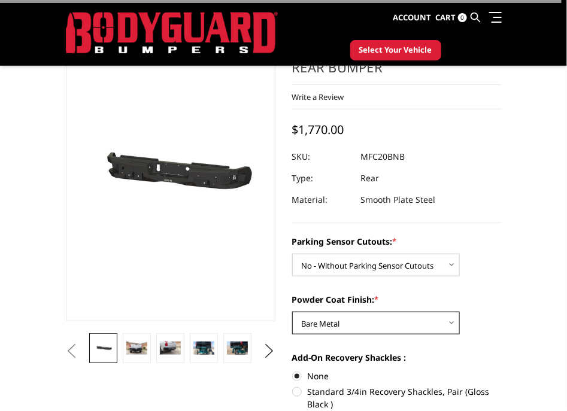
click at [389, 318] on select "Choose Options Bare Metal Texture Black Powder Coat" at bounding box center [376, 323] width 168 height 23
select select "2872"
click at [292, 312] on select "Choose Options Bare Metal Texture Black Powder Coat" at bounding box center [376, 323] width 168 height 23
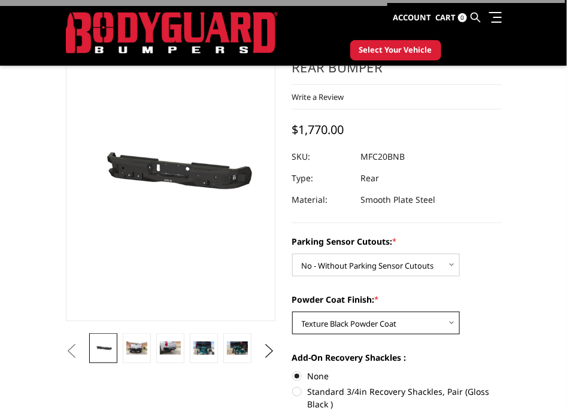
click at [408, 327] on select "Choose Options Bare Metal Texture Black Powder Coat" at bounding box center [376, 323] width 168 height 23
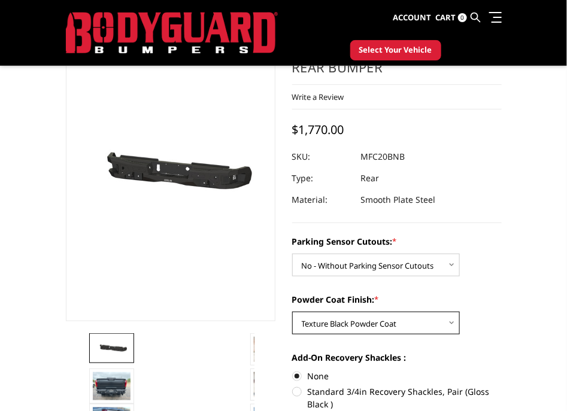
click at [292, 312] on select "Choose Options Bare Metal Texture Black Powder Coat" at bounding box center [376, 323] width 168 height 23
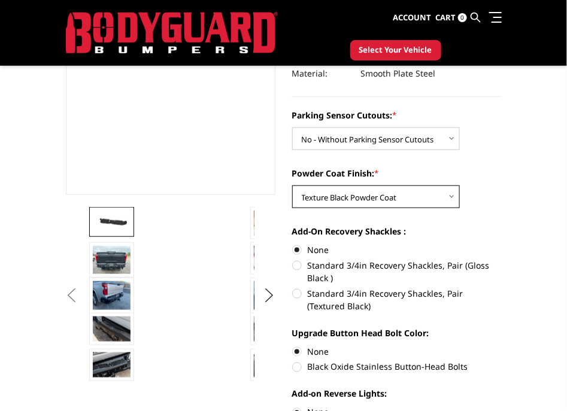
scroll to position [225, 0]
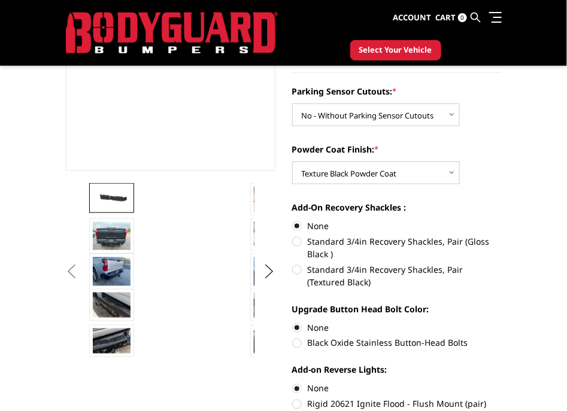
click at [327, 243] on label "Standard 3/4in Recovery Shackles, Pair (Gloss Black )" at bounding box center [397, 247] width 210 height 25
click at [502, 220] on input "Standard 3/4in Recovery Shackles, Pair (Gloss Black )" at bounding box center [502, 220] width 1 height 1
radio input "true"
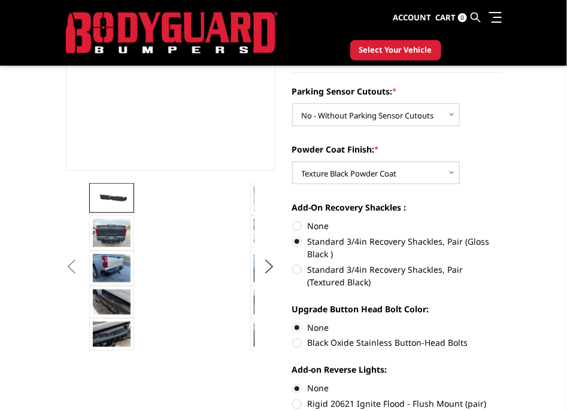
click at [326, 345] on label "Black Oxide Stainless Button-Head Bolts" at bounding box center [397, 343] width 210 height 13
click at [502, 322] on input "Black Oxide Stainless Button-Head Bolts" at bounding box center [502, 322] width 1 height 1
radio input "true"
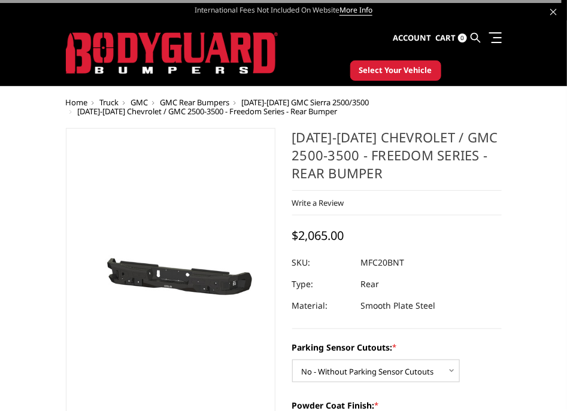
scroll to position [149, 0]
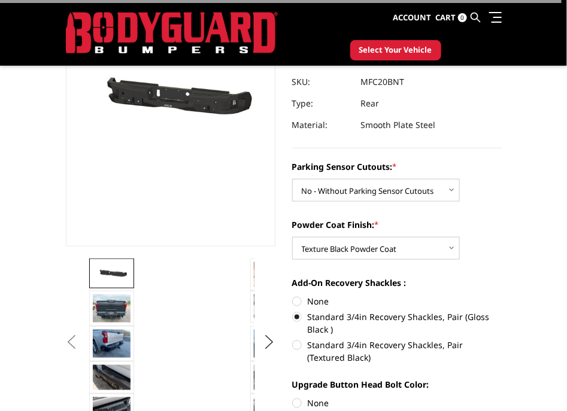
click at [329, 343] on label "Standard 3/4in Recovery Shackles, Pair (Textured Black)" at bounding box center [397, 351] width 210 height 25
click at [502, 311] on input "Standard 3/4in Recovery Shackles, Pair (Textured Black)" at bounding box center [502, 311] width 1 height 1
radio input "true"
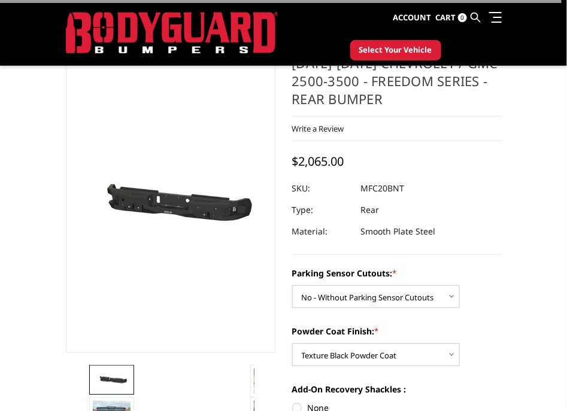
scroll to position [74, 0]
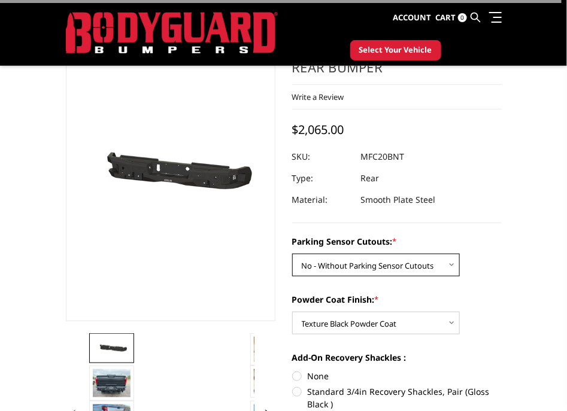
click at [420, 263] on select "Choose Options No - Without Parking Sensor Cutouts Yes - With Parking Sensor Cu…" at bounding box center [376, 265] width 168 height 23
click at [292, 254] on select "Choose Options No - Without Parking Sensor Cutouts Yes - With Parking Sensor Cu…" at bounding box center [376, 265] width 168 height 23
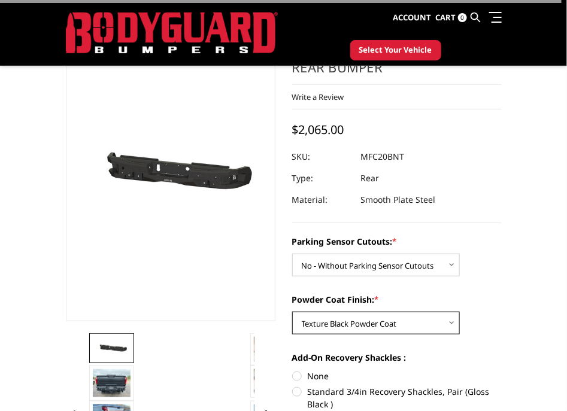
click at [406, 325] on select "Choose Options Bare Metal Texture Black Powder Coat" at bounding box center [376, 323] width 168 height 23
click at [292, 312] on select "Choose Options Bare Metal Texture Black Powder Coat" at bounding box center [376, 323] width 168 height 23
click at [314, 376] on label "None" at bounding box center [397, 376] width 210 height 13
click at [293, 371] on input "None" at bounding box center [292, 370] width 1 height 1
radio input "true"
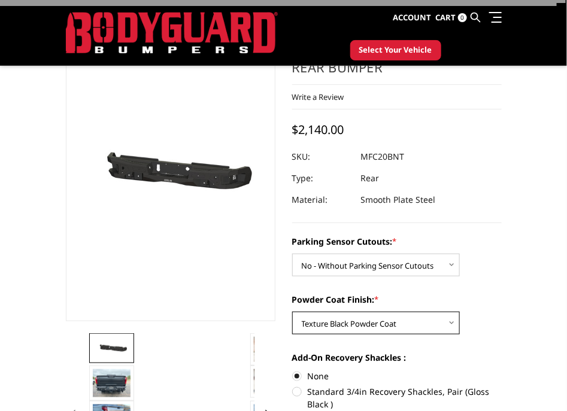
click at [394, 325] on select "Choose Options Bare Metal Texture Black Powder Coat" at bounding box center [376, 323] width 168 height 23
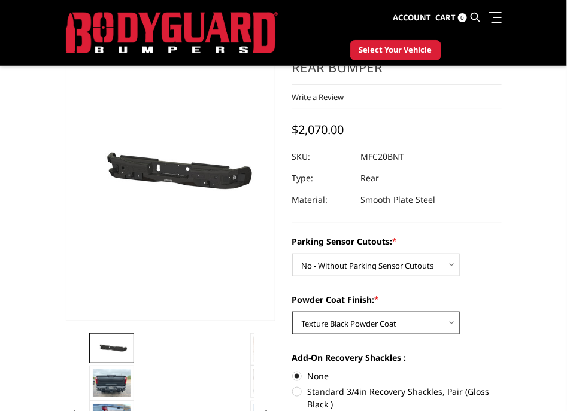
select select
click at [292, 312] on select "Choose Options Bare Metal Texture Black Powder Coat" at bounding box center [376, 323] width 168 height 23
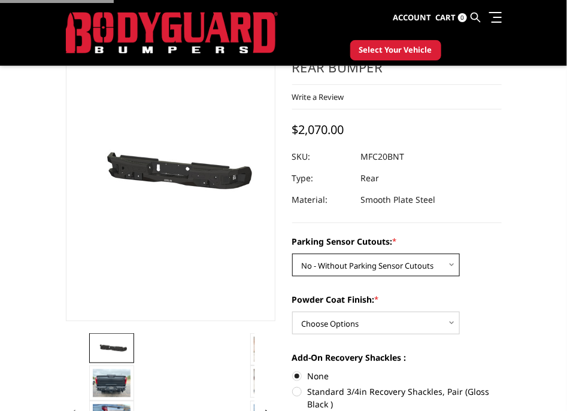
click at [393, 272] on select "Choose Options No - Without Parking Sensor Cutouts Yes - With Parking Sensor Cu…" at bounding box center [376, 265] width 168 height 23
click at [292, 254] on select "Choose Options No - Without Parking Sensor Cutouts Yes - With Parking Sensor Cu…" at bounding box center [376, 265] width 168 height 23
click at [386, 256] on select "Choose Options No - Without Parking Sensor Cutouts Yes - With Parking Sensor Cu…" at bounding box center [376, 265] width 168 height 23
select select
click at [292, 254] on select "Choose Options No - Without Parking Sensor Cutouts Yes - With Parking Sensor Cu…" at bounding box center [376, 265] width 168 height 23
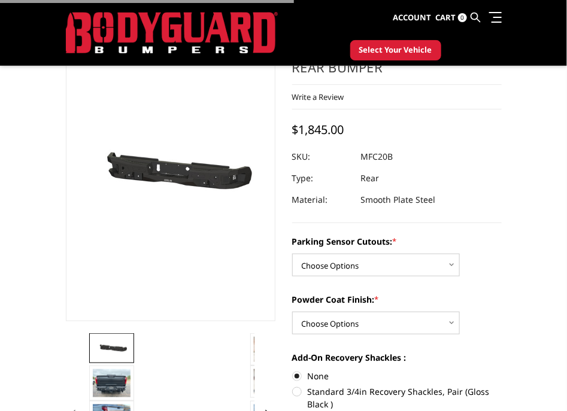
click at [498, 271] on div "Parking Sensor Cutouts: * Choose Options No - Without Parking Sensor Cutouts Ye…" at bounding box center [397, 255] width 210 height 41
drag, startPoint x: 349, startPoint y: 130, endPoint x: 307, endPoint y: 124, distance: 42.3
click at [284, 126] on section "2020-2025 Chevrolet / GMC 2500-3500 - Freedom Series - Rear Bumper Write a Revi…" at bounding box center [397, 371] width 226 height 698
click at [311, 126] on span "$1,845.00" at bounding box center [318, 130] width 52 height 16
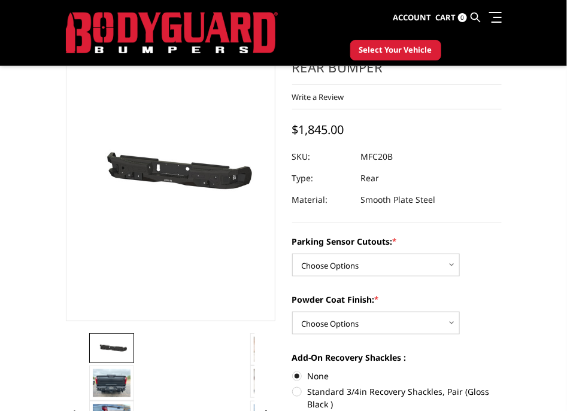
click at [311, 125] on span "$1,845.00" at bounding box center [318, 130] width 52 height 16
click at [476, 13] on icon at bounding box center [476, 18] width 10 height 10
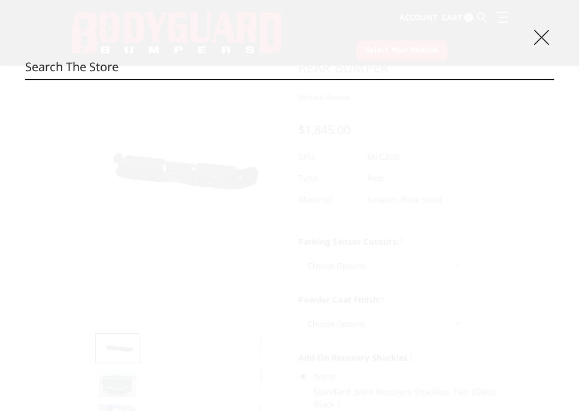
click at [353, 52] on div "Search Search" at bounding box center [289, 205] width 579 height 411
click at [353, 53] on div "Search Search" at bounding box center [289, 205] width 579 height 411
click at [353, 64] on input "Search" at bounding box center [289, 67] width 529 height 24
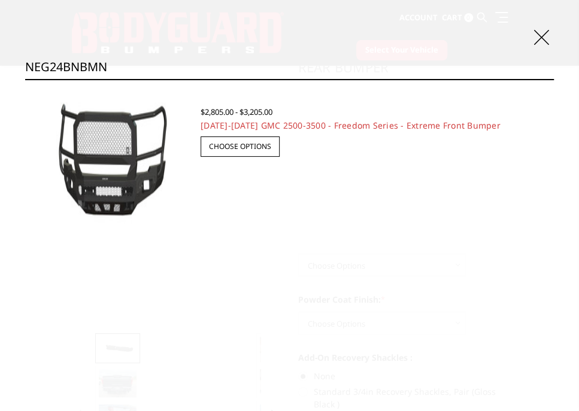
type input "NEG24BNBMN"
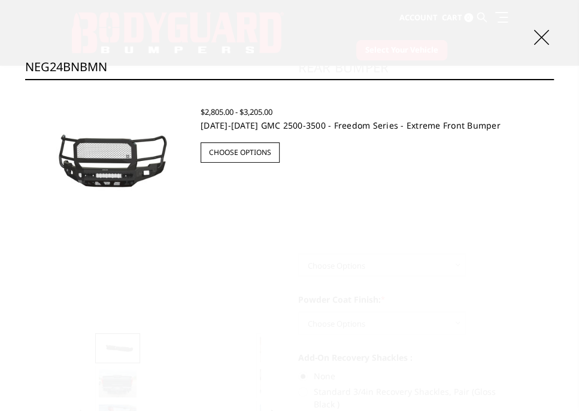
click at [268, 130] on link "2024-2025 GMC 2500-3500 - Freedom Series - Extreme Front Bumper" at bounding box center [351, 125] width 300 height 11
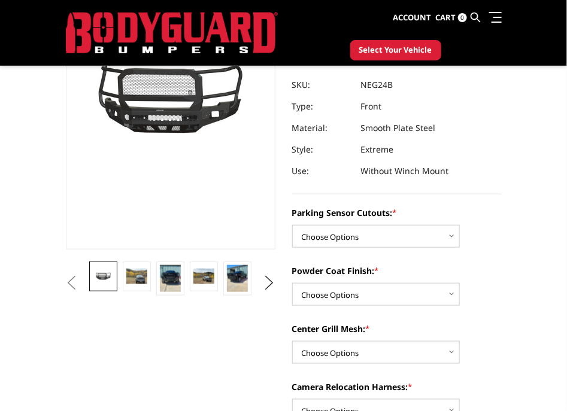
scroll to position [149, 0]
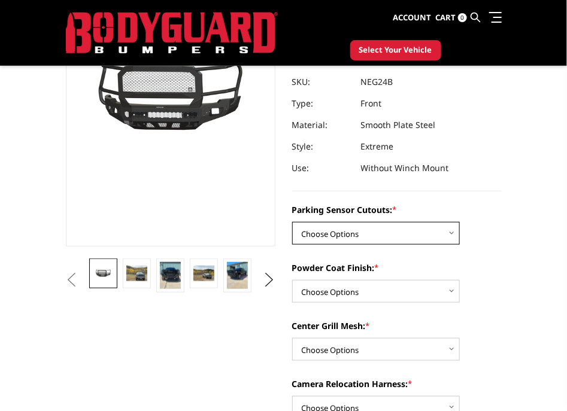
click at [389, 232] on select "Choose Options No - Without Parking Sensor Cutouts Yes - With Parking Sensor Cu…" at bounding box center [376, 233] width 168 height 23
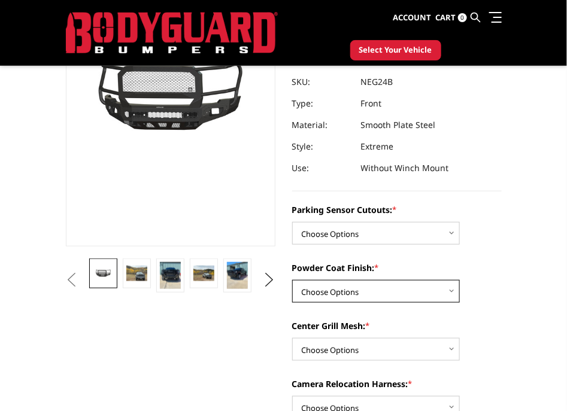
click at [398, 290] on select "Choose Options Bare Metal Texture Black Powder Coat" at bounding box center [376, 291] width 168 height 23
click at [292, 280] on select "Choose Options Bare Metal Texture Black Powder Coat" at bounding box center [376, 291] width 168 height 23
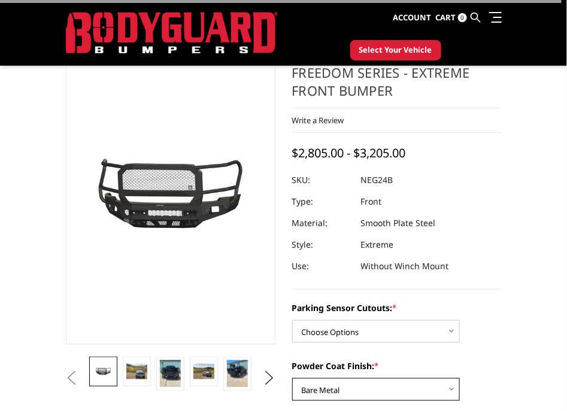
scroll to position [74, 0]
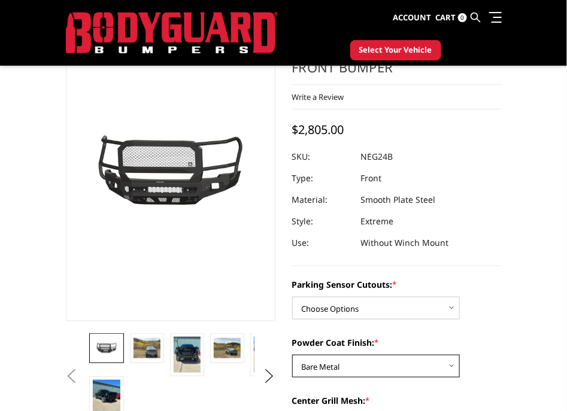
click at [392, 368] on select "Choose Options Bare Metal Texture Black Powder Coat" at bounding box center [376, 366] width 168 height 23
select select "2876"
click at [292, 355] on select "Choose Options Bare Metal Texture Black Powder Coat" at bounding box center [376, 366] width 168 height 23
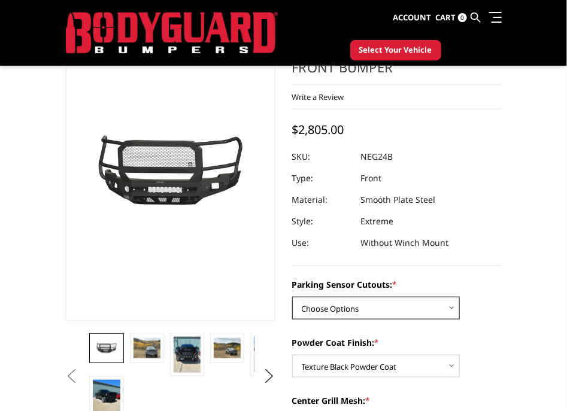
click at [432, 300] on select "Choose Options No - Without Parking Sensor Cutouts Yes - With Parking Sensor Cu…" at bounding box center [376, 308] width 168 height 23
select select "2873"
click at [292, 297] on select "Choose Options No - Without Parking Sensor Cutouts Yes - With Parking Sensor Cu…" at bounding box center [376, 308] width 168 height 23
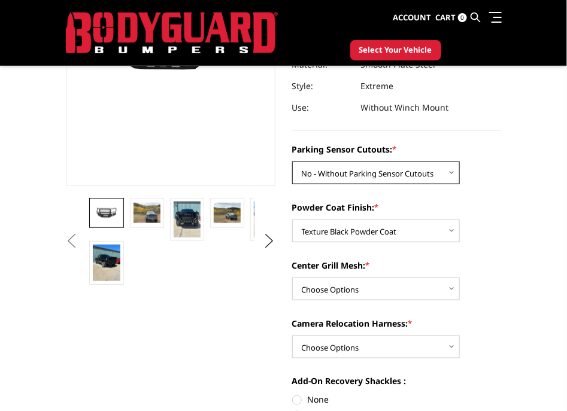
scroll to position [225, 0]
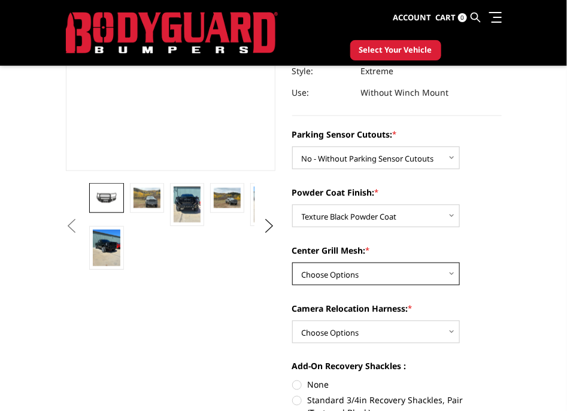
click at [399, 269] on select "Choose Options WITH Expanded Metal in Center Grill WITHOUT Expanded Metal in Ce…" at bounding box center [376, 274] width 168 height 23
select select "2877"
click at [292, 263] on select "Choose Options WITH Expanded Metal in Center Grill WITHOUT Expanded Metal in Ce…" at bounding box center [376, 274] width 168 height 23
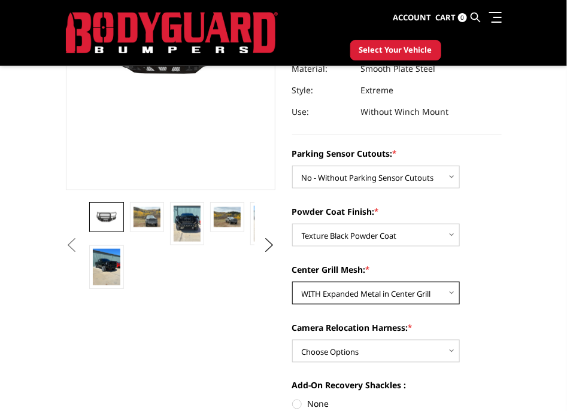
scroll to position [299, 0]
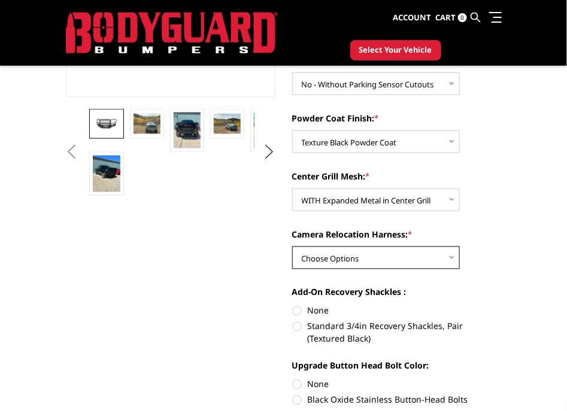
click at [404, 259] on select "Choose Options WITH Camera Relocation Harness WITHOUT Camera Relocation Harness" at bounding box center [376, 258] width 168 height 23
click at [292, 247] on select "Choose Options WITH Camera Relocation Harness WITHOUT Camera Relocation Harness" at bounding box center [376, 258] width 168 height 23
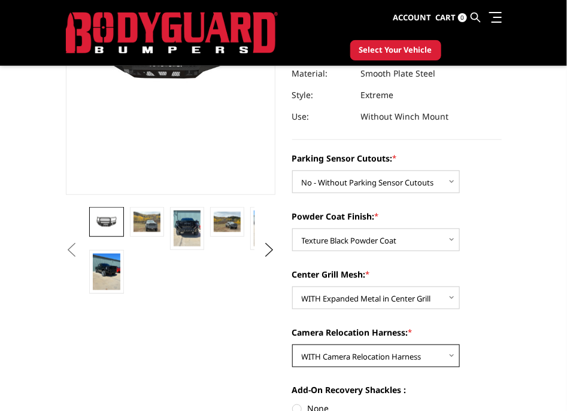
scroll to position [225, 0]
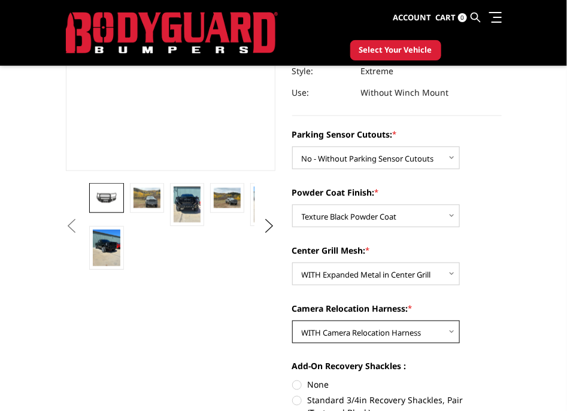
click at [404, 323] on select "Choose Options WITH Camera Relocation Harness WITHOUT Camera Relocation Harness" at bounding box center [376, 332] width 168 height 23
select select "2880"
click at [292, 321] on select "Choose Options WITH Camera Relocation Harness WITHOUT Camera Relocation Harness" at bounding box center [376, 332] width 168 height 23
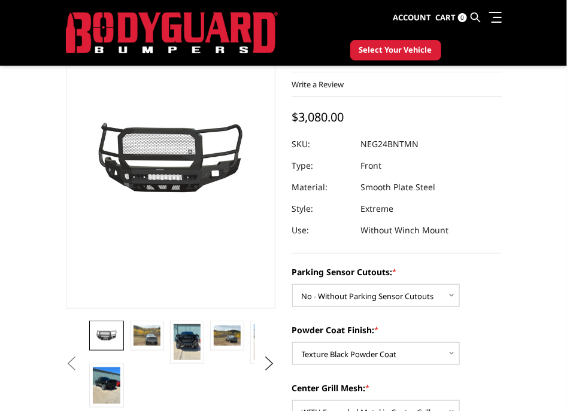
scroll to position [149, 0]
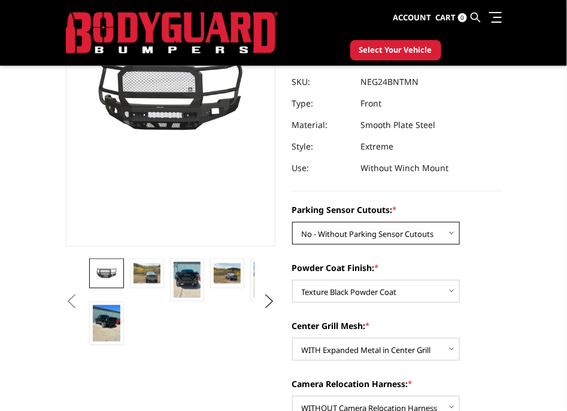
click at [433, 240] on select "Choose Options No - Without Parking Sensor Cutouts Yes - With Parking Sensor Cu…" at bounding box center [376, 233] width 168 height 23
select select "2874"
click at [292, 222] on select "Choose Options No - Without Parking Sensor Cutouts Yes - With Parking Sensor Cu…" at bounding box center [376, 233] width 168 height 23
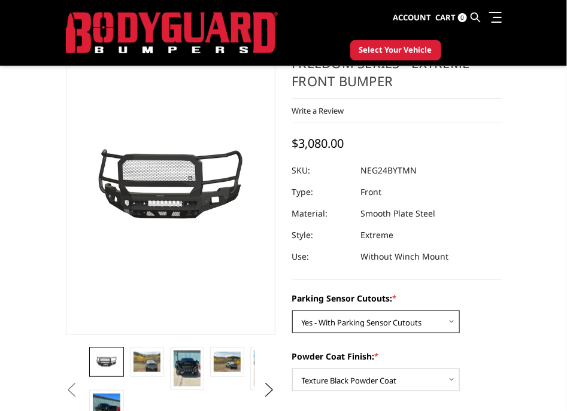
scroll to position [74, 0]
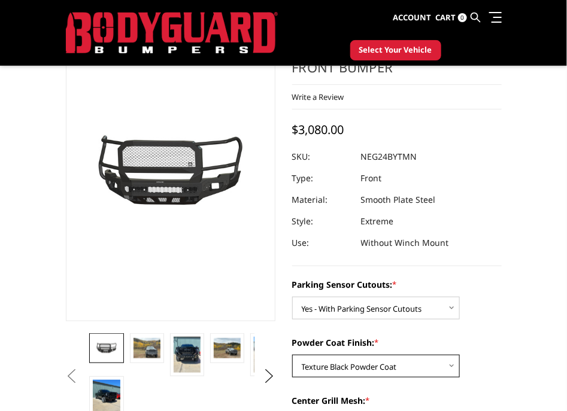
click at [393, 358] on select "Choose Options Bare Metal Texture Black Powder Coat" at bounding box center [376, 366] width 168 height 23
select select "2875"
click at [292, 355] on select "Choose Options Bare Metal Texture Black Powder Coat" at bounding box center [376, 366] width 168 height 23
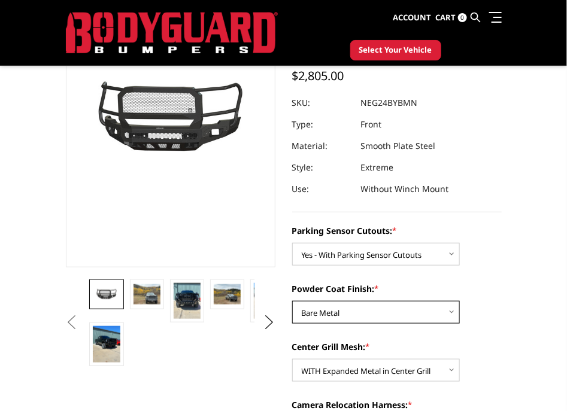
scroll to position [149, 0]
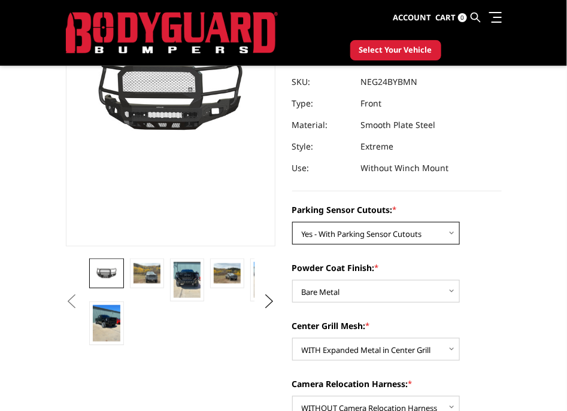
click at [396, 238] on select "Choose Options No - Without Parking Sensor Cutouts Yes - With Parking Sensor Cu…" at bounding box center [376, 233] width 168 height 23
select select "2873"
click at [292, 222] on select "Choose Options No - Without Parking Sensor Cutouts Yes - With Parking Sensor Cu…" at bounding box center [376, 233] width 168 height 23
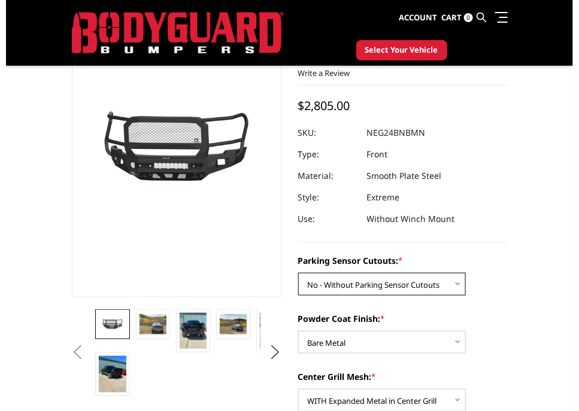
scroll to position [74, 0]
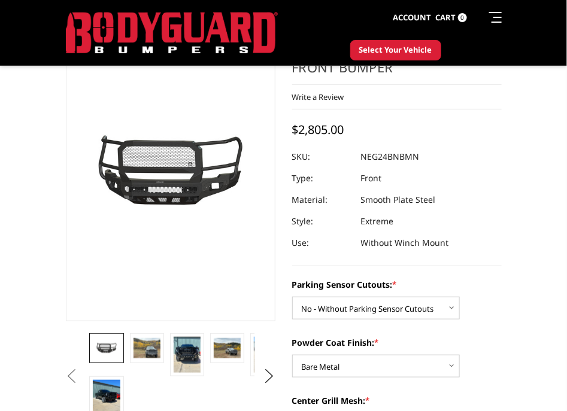
click at [473, 15] on icon at bounding box center [476, 18] width 10 height 10
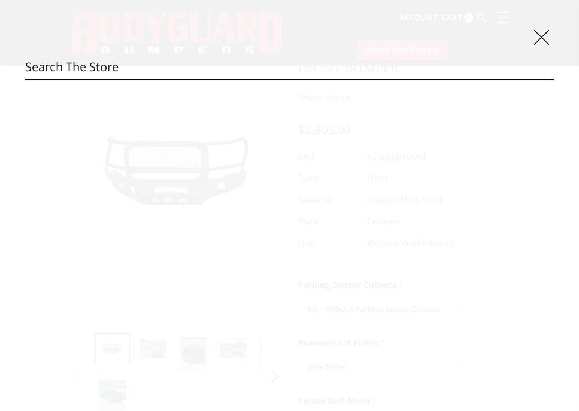
click at [89, 64] on input "Search" at bounding box center [289, 67] width 529 height 24
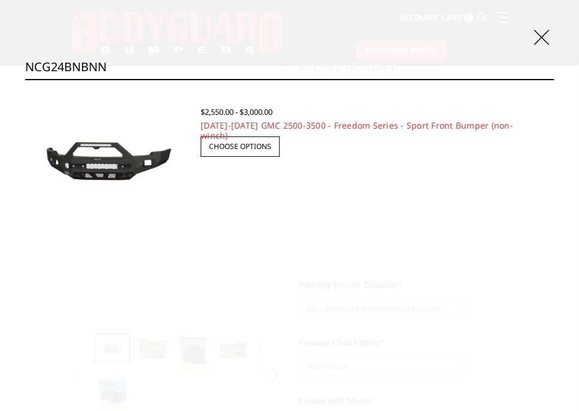
type input "NCG24BNBNN"
drag, startPoint x: 147, startPoint y: 144, endPoint x: 143, endPoint y: 136, distance: 8.6
click at [146, 143] on img at bounding box center [113, 161] width 152 height 71
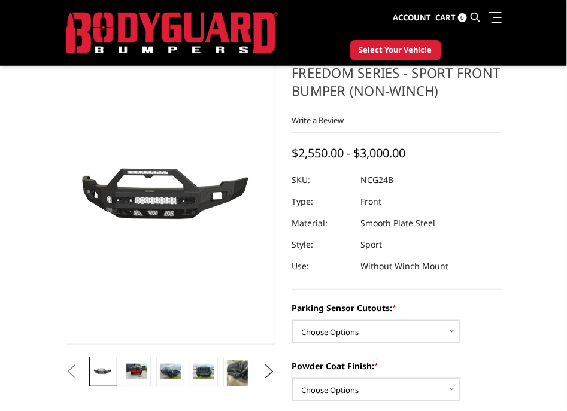
scroll to position [74, 0]
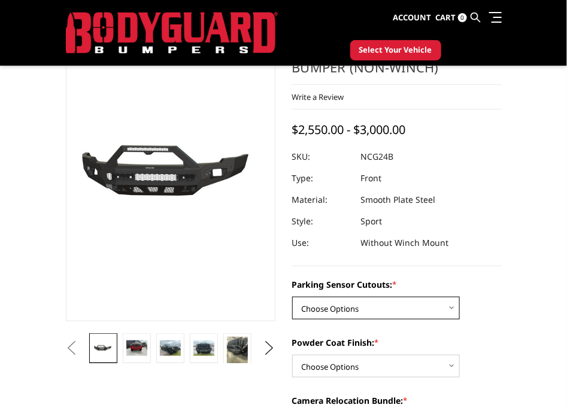
click at [427, 300] on select "Choose Options No - Without Parking Sensor Cutouts Yes - With Parking Sensor Cu…" at bounding box center [376, 308] width 168 height 23
select select "2853"
click at [292, 297] on select "Choose Options No - Without Parking Sensor Cutouts Yes - With Parking Sensor Cu…" at bounding box center [376, 308] width 168 height 23
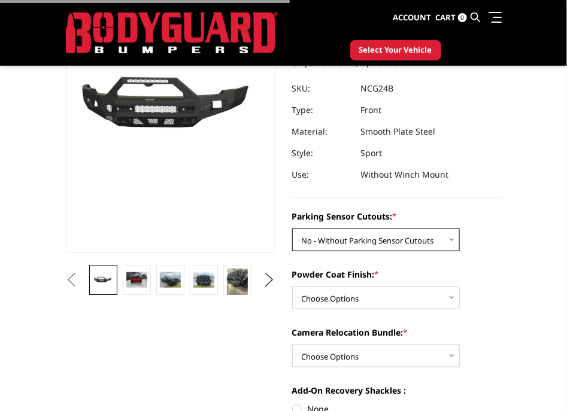
scroll to position [225, 0]
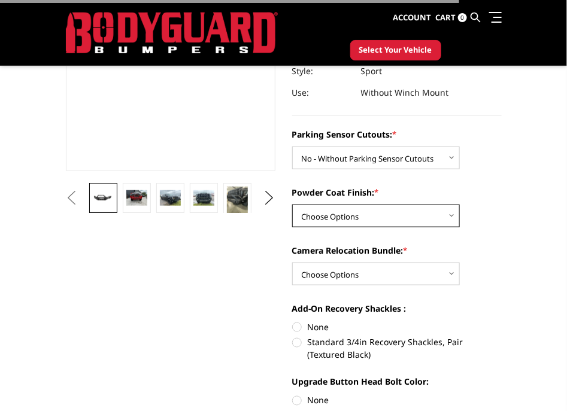
click at [387, 222] on select "Choose Options Bare Metal Texture Black Powder Coat" at bounding box center [376, 216] width 168 height 23
select select "2855"
click at [292, 205] on select "Choose Options Bare Metal Texture Black Powder Coat" at bounding box center [376, 216] width 168 height 23
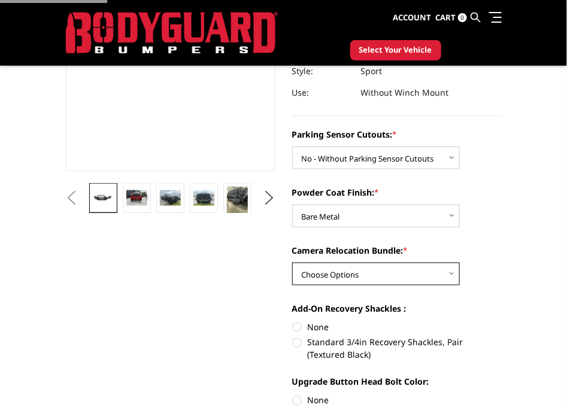
click at [367, 269] on select "Choose Options WITH Camera Relocation Bundle WITHOUT Camera Relocation Bundle" at bounding box center [376, 274] width 168 height 23
select select "2858"
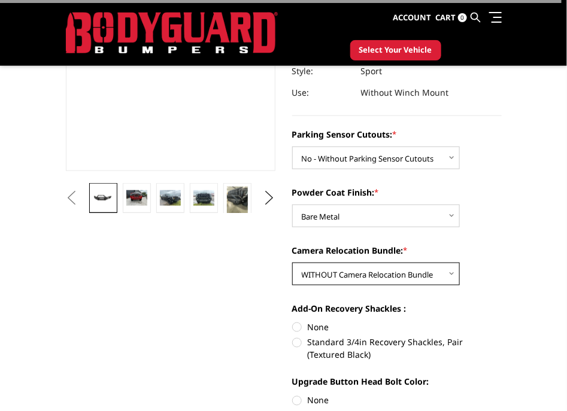
click at [292, 263] on select "Choose Options WITH Camera Relocation Bundle WITHOUT Camera Relocation Bundle" at bounding box center [376, 274] width 168 height 23
click at [318, 328] on label "None" at bounding box center [397, 327] width 210 height 13
click at [293, 322] on input "None" at bounding box center [292, 321] width 1 height 1
radio input "true"
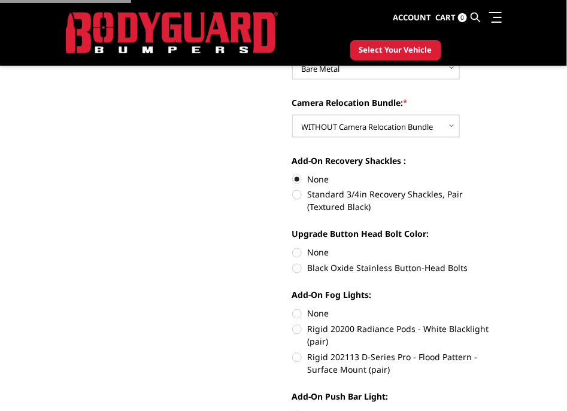
scroll to position [374, 0]
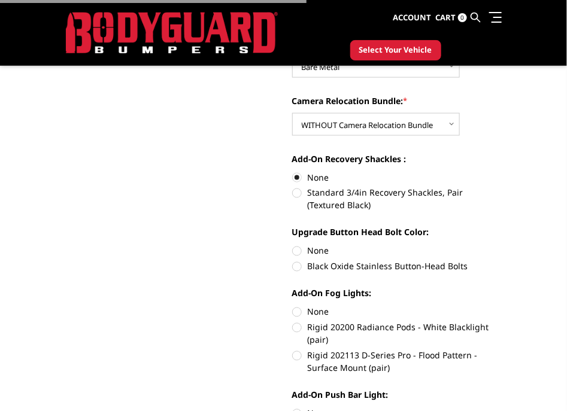
click at [295, 253] on label "None" at bounding box center [397, 251] width 210 height 13
click at [293, 246] on input "None" at bounding box center [292, 245] width 1 height 1
radio input "true"
click at [301, 309] on label "None" at bounding box center [397, 312] width 210 height 13
click at [293, 307] on input "None" at bounding box center [292, 306] width 1 height 1
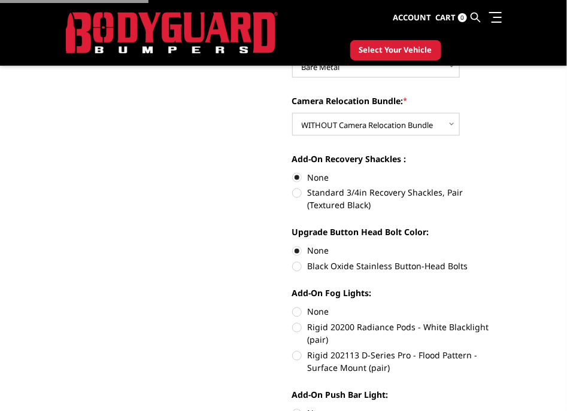
radio input "true"
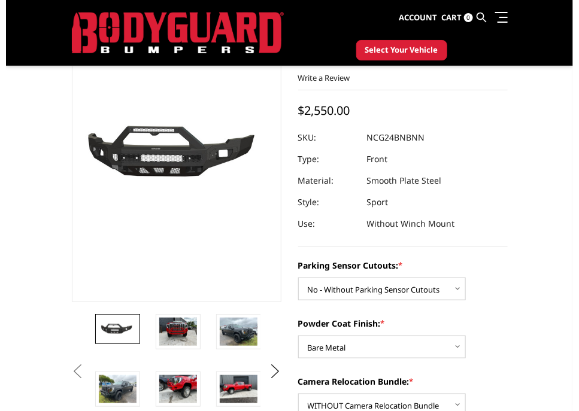
scroll to position [0, 0]
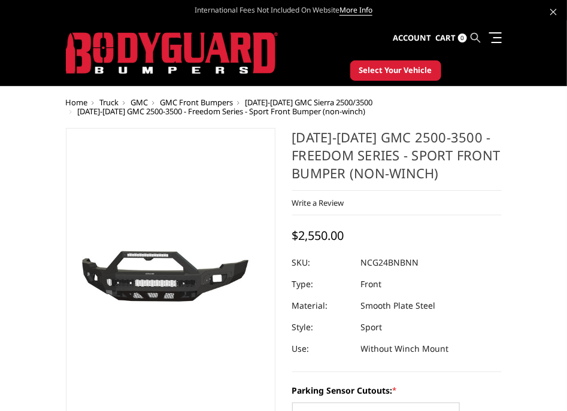
click at [476, 37] on icon at bounding box center [476, 38] width 10 height 10
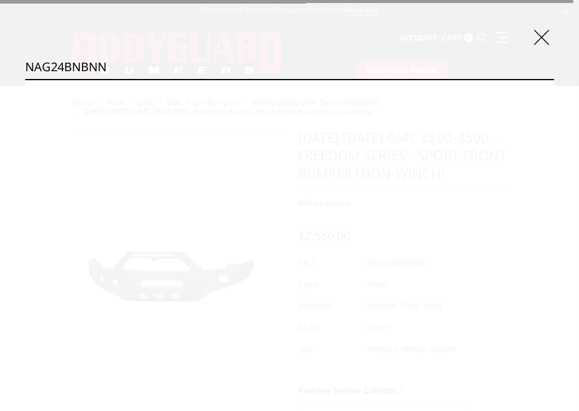
click at [328, 66] on input "NAG24BNBNN" at bounding box center [289, 67] width 529 height 24
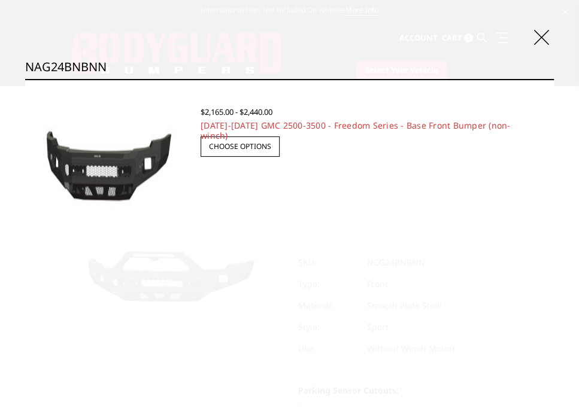
type input "NAG24BNBNN"
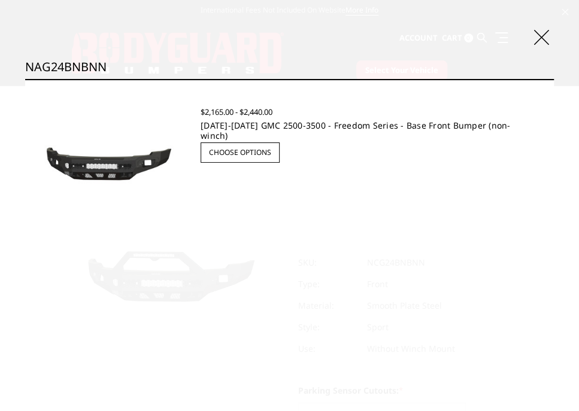
click at [296, 124] on link "[DATE]-[DATE] GMC 2500-3500 - Freedom Series - Base Front Bumper (non-winch)" at bounding box center [356, 131] width 310 height 22
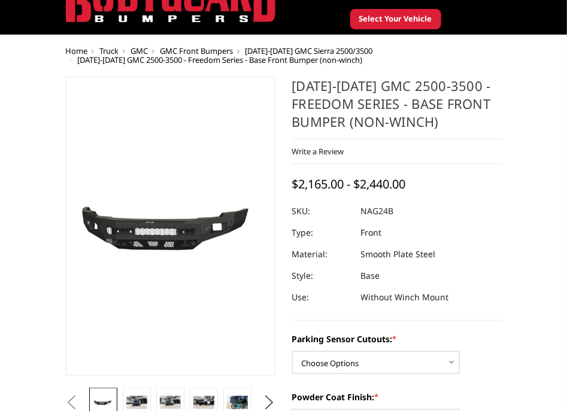
scroll to position [74, 0]
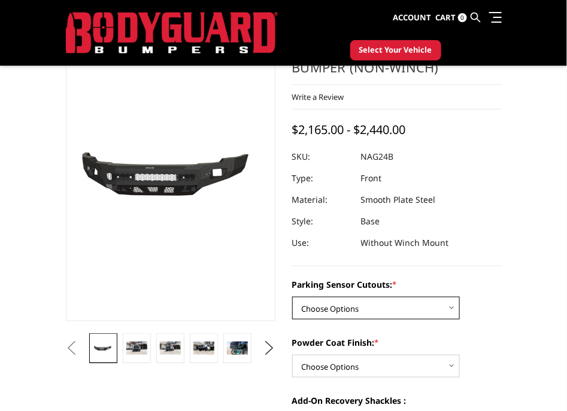
click at [416, 305] on select "Choose Options No - Without Parking Sensor Cutouts Yes - With Parking Sensor Cu…" at bounding box center [376, 308] width 168 height 23
select select "2849"
click at [292, 297] on select "Choose Options No - Without Parking Sensor Cutouts Yes - With Parking Sensor Cu…" at bounding box center [376, 308] width 168 height 23
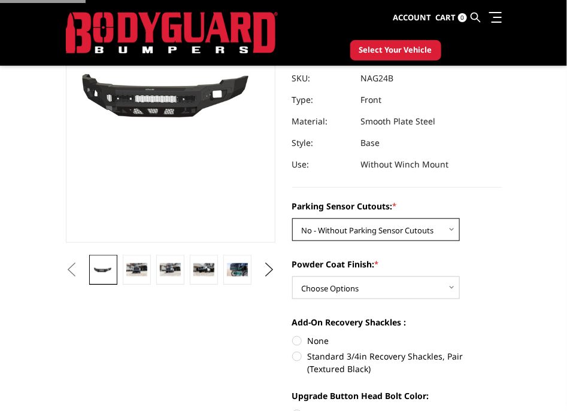
scroll to position [225, 0]
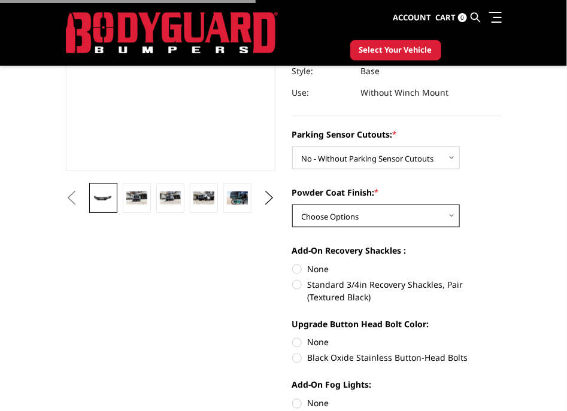
click at [383, 220] on select "Choose Options Bare Metal Texture Black Powder Coat" at bounding box center [376, 216] width 168 height 23
select select "2851"
click at [292, 205] on select "Choose Options Bare Metal Texture Black Powder Coat" at bounding box center [376, 216] width 168 height 23
click at [313, 267] on label "None" at bounding box center [397, 269] width 210 height 13
click at [293, 264] on input "None" at bounding box center [292, 263] width 1 height 1
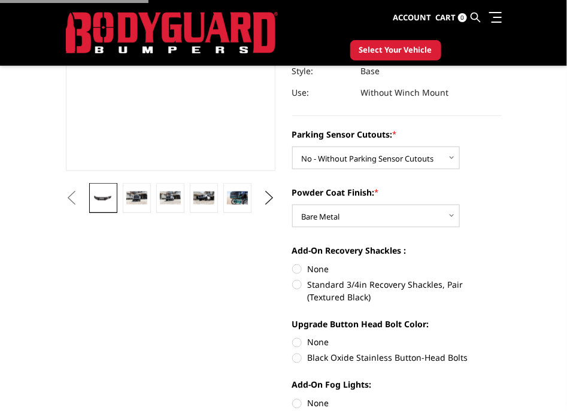
radio input "true"
click at [315, 337] on label "None" at bounding box center [397, 343] width 210 height 13
click at [293, 337] on input "None" at bounding box center [292, 337] width 1 height 1
radio input "true"
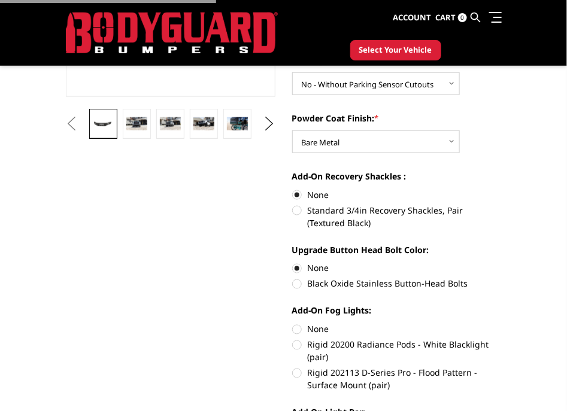
click at [320, 331] on label "None" at bounding box center [397, 329] width 210 height 13
click at [293, 324] on input "None" at bounding box center [292, 323] width 1 height 1
radio input "true"
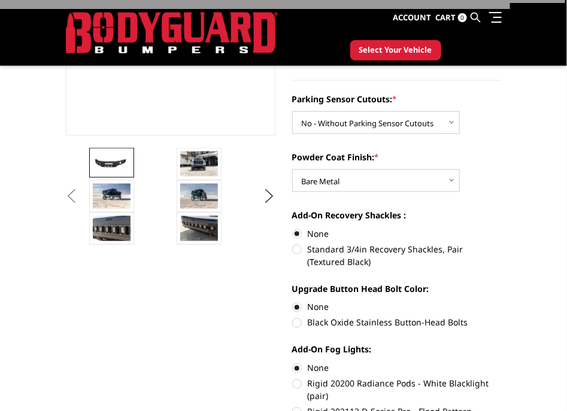
scroll to position [449, 0]
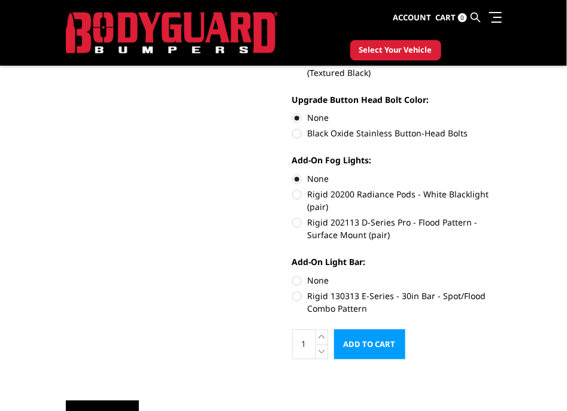
click at [314, 281] on label "None" at bounding box center [397, 281] width 210 height 13
click at [293, 275] on input "None" at bounding box center [292, 275] width 1 height 1
radio input "true"
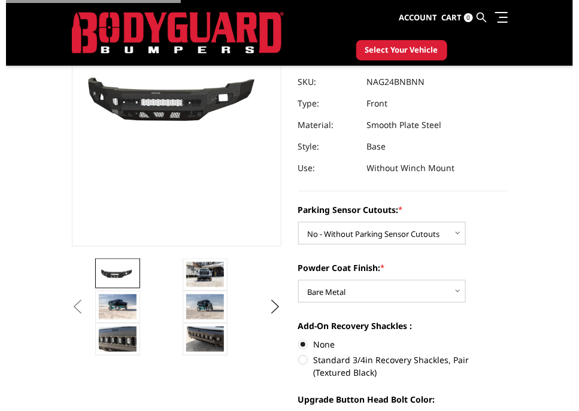
scroll to position [0, 0]
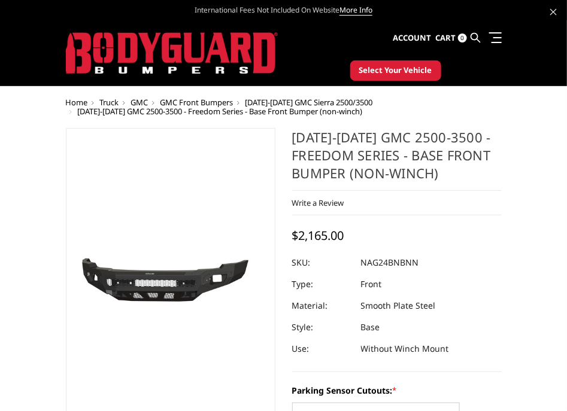
click at [474, 29] on link at bounding box center [476, 37] width 10 height 35
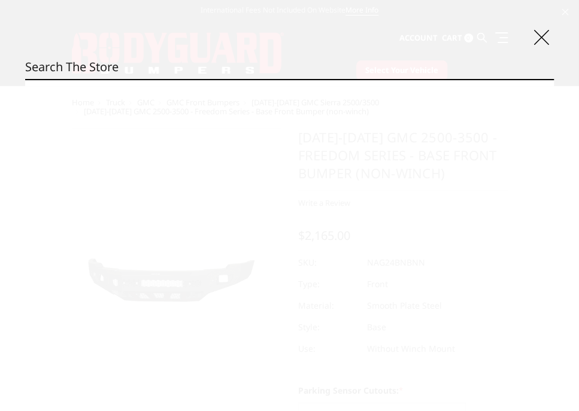
click at [277, 78] on input "Search" at bounding box center [289, 67] width 529 height 24
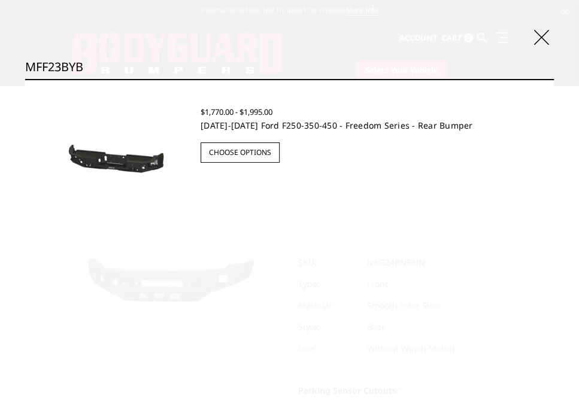
type input "MFF23BYB"
click at [300, 125] on link "[DATE]-[DATE] Ford F250-350-450 - Freedom Series - Rear Bumper" at bounding box center [337, 125] width 273 height 11
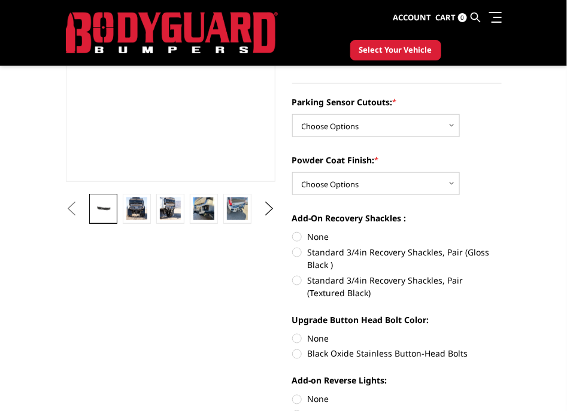
scroll to position [149, 0]
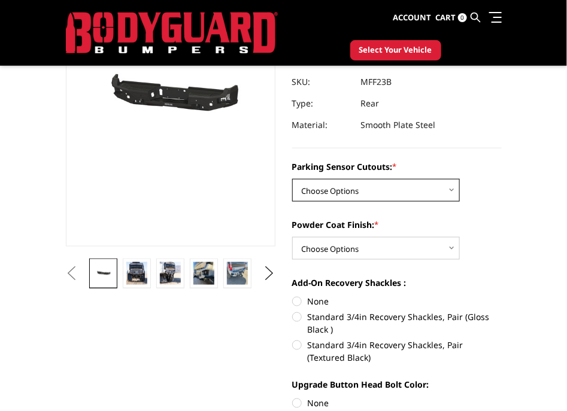
click at [399, 183] on select "Choose Options No - Without Parking Sensor Cutouts Yes - With Parking Sensor Cu…" at bounding box center [376, 190] width 168 height 23
select select "2559"
click at [292, 179] on select "Choose Options No - Without Parking Sensor Cutouts Yes - With Parking Sensor Cu…" at bounding box center [376, 190] width 168 height 23
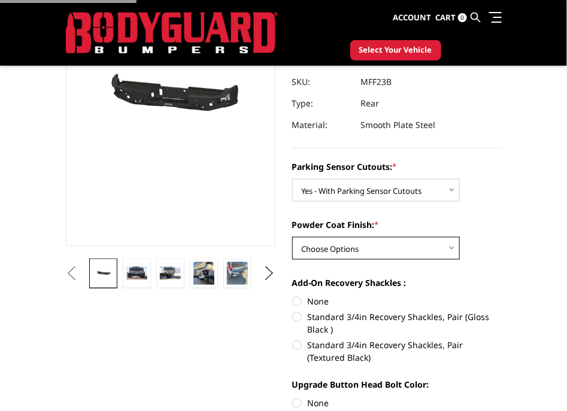
click at [357, 247] on select "Choose Options Bare Metal Textured Black Powder Coat" at bounding box center [376, 248] width 168 height 23
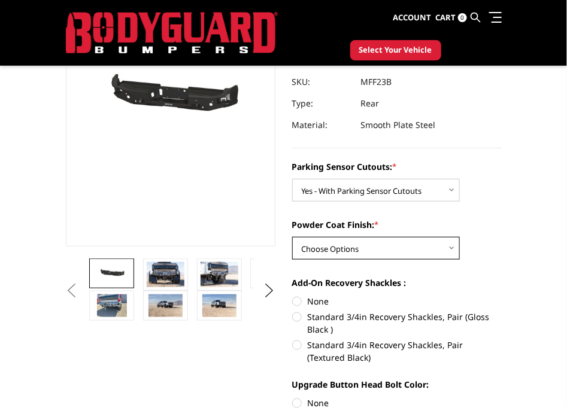
select select "2560"
click at [292, 237] on select "Choose Options Bare Metal Textured Black Powder Coat" at bounding box center [376, 248] width 168 height 23
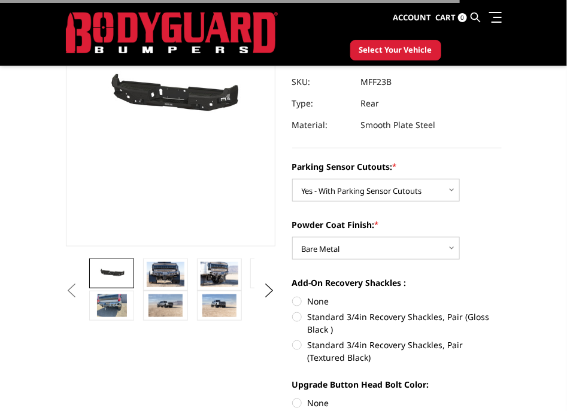
click at [307, 301] on label "None" at bounding box center [397, 301] width 210 height 13
click at [293, 296] on input "None" at bounding box center [292, 295] width 1 height 1
radio input "true"
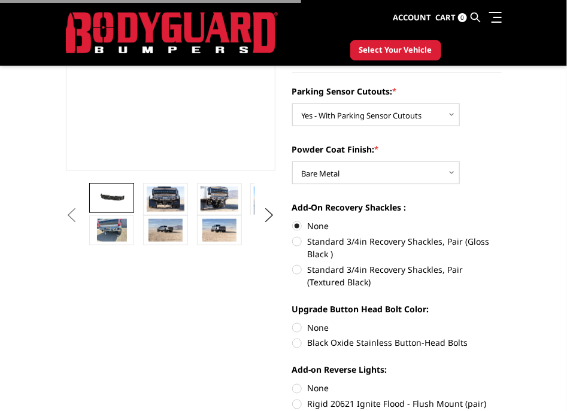
click at [308, 327] on label "None" at bounding box center [397, 328] width 210 height 13
click at [293, 322] on input "None" at bounding box center [292, 322] width 1 height 1
radio input "true"
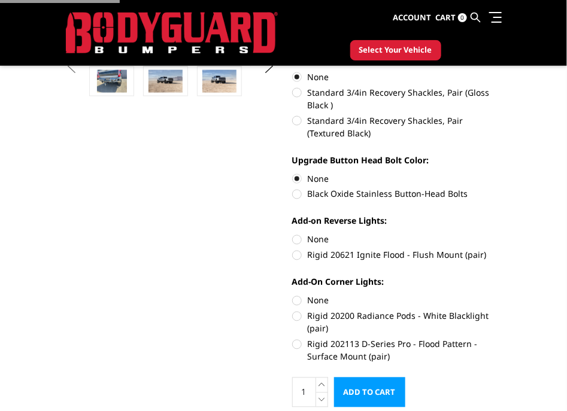
scroll to position [374, 0]
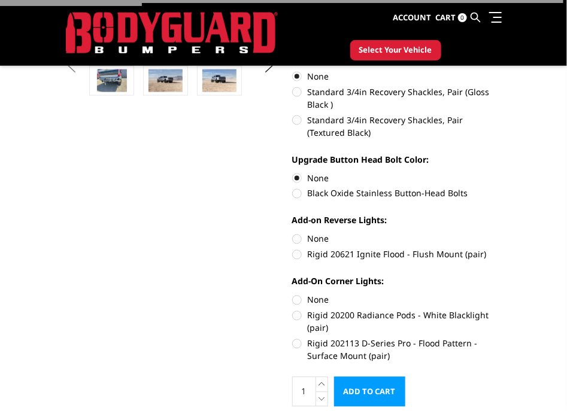
drag, startPoint x: 307, startPoint y: 238, endPoint x: 316, endPoint y: 256, distance: 20.9
click at [307, 238] on label "None" at bounding box center [397, 239] width 210 height 13
click at [293, 234] on input "None" at bounding box center [292, 233] width 1 height 1
radio input "true"
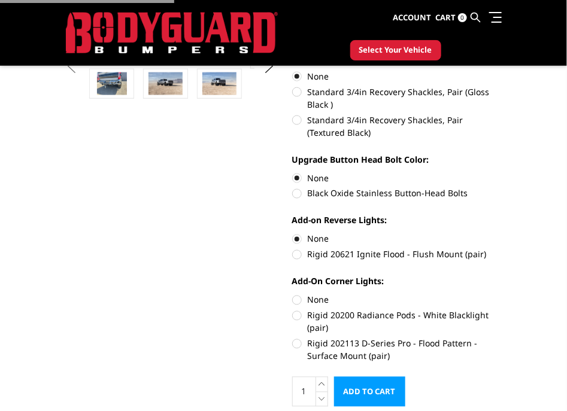
click at [309, 300] on label "None" at bounding box center [397, 300] width 210 height 13
click at [293, 295] on input "None" at bounding box center [292, 294] width 1 height 1
radio input "true"
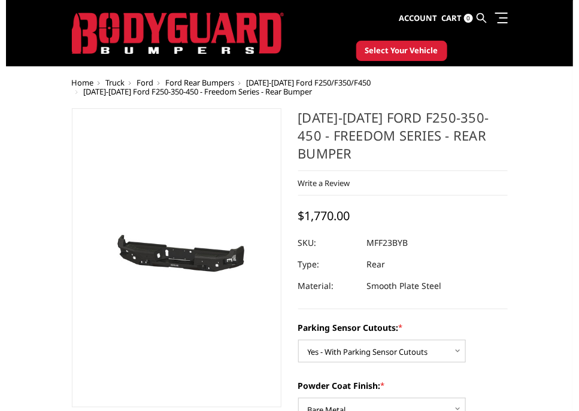
scroll to position [0, 0]
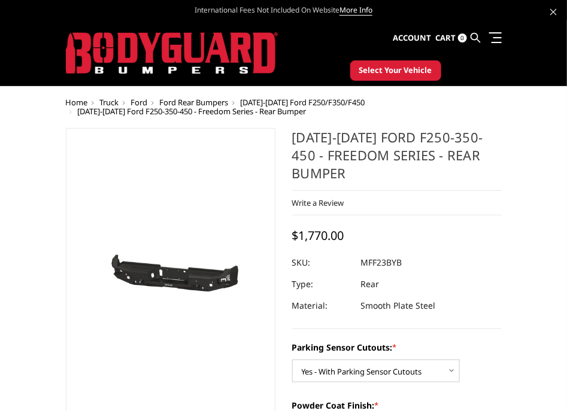
click at [471, 30] on link at bounding box center [476, 37] width 10 height 35
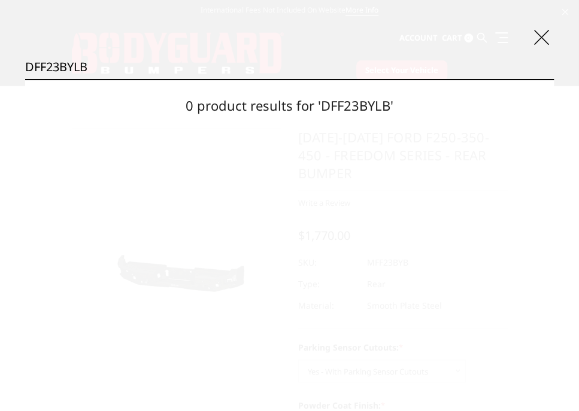
click at [42, 63] on input "DFF23BYLB" at bounding box center [289, 67] width 529 height 24
click at [165, 67] on input "DFF23BYLB" at bounding box center [289, 67] width 529 height 24
type input "DFF23BYLB"
click at [554, 79] on input "Search" at bounding box center [554, 79] width 1 height 1
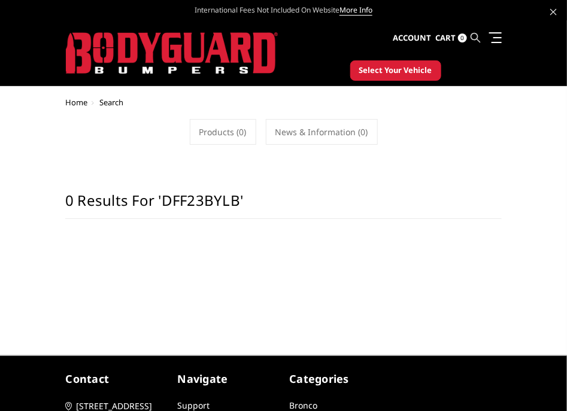
click at [479, 34] on icon at bounding box center [476, 38] width 10 height 10
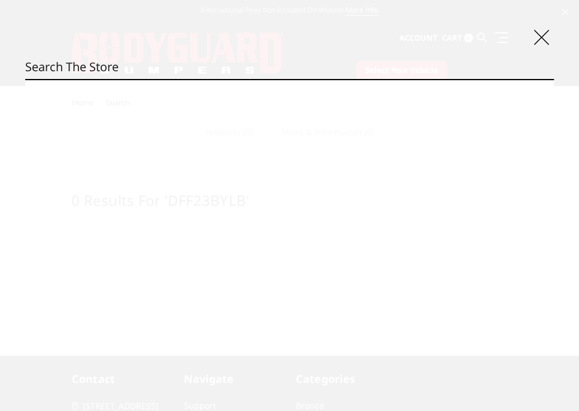
click at [115, 72] on input "Search" at bounding box center [289, 67] width 529 height 24
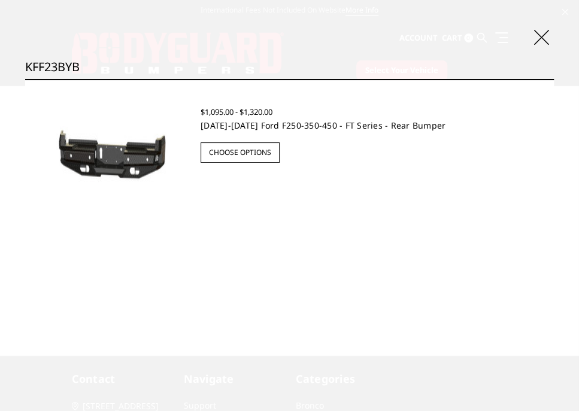
type input "KFF23BYB"
click at [242, 126] on link "[DATE]-[DATE] Ford F250-350-450 - FT Series - Rear Bumper" at bounding box center [323, 125] width 245 height 11
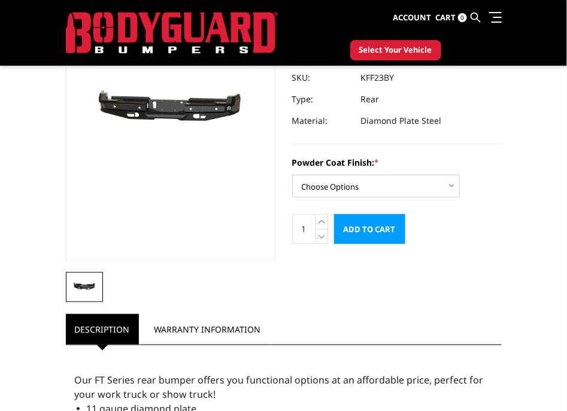
scroll to position [149, 0]
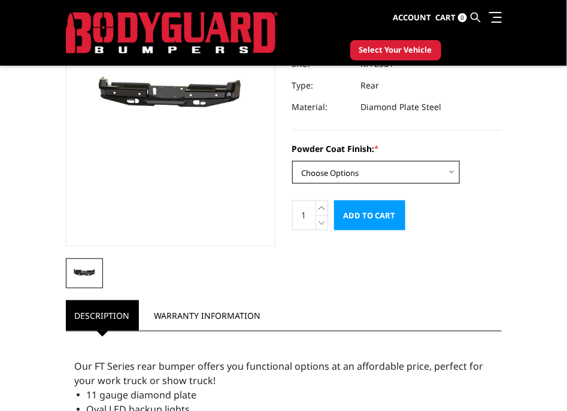
click at [386, 172] on select "Choose Options Bare Metal Gloss Black Powder Coat Textured Black Powder Coat" at bounding box center [376, 172] width 168 height 23
select select "3420"
click at [292, 161] on select "Choose Options Bare Metal Gloss Black Powder Coat Textured Black Powder Coat" at bounding box center [376, 172] width 168 height 23
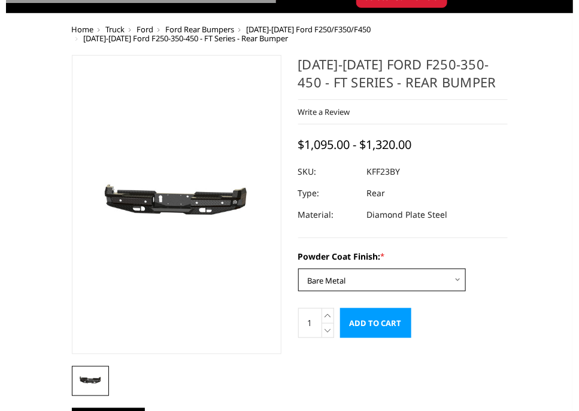
scroll to position [0, 0]
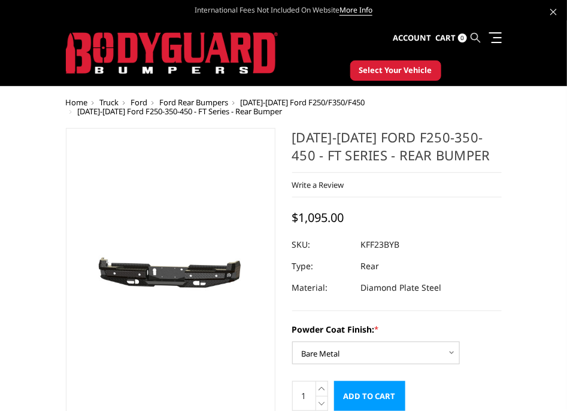
click at [473, 37] on icon at bounding box center [476, 38] width 10 height 10
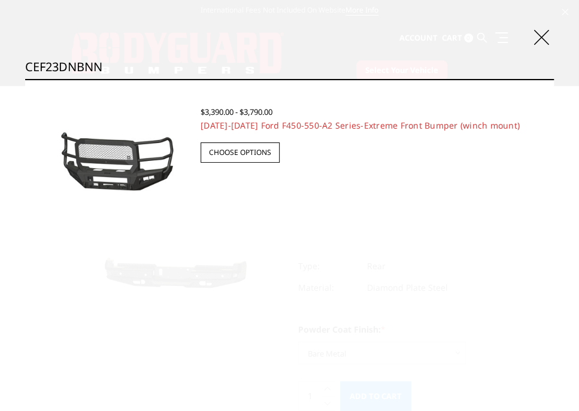
type input "CEF23DNBNN"
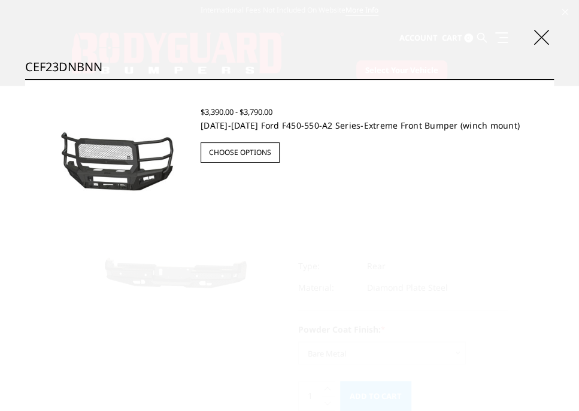
click at [307, 118] on div "$3,390.00 - $3,790.00" at bounding box center [365, 113] width 329 height 16
click at [304, 124] on link "[DATE]-[DATE] Ford F450-550-A2 Series-Extreme Front Bumper (winch mount)" at bounding box center [360, 125] width 319 height 11
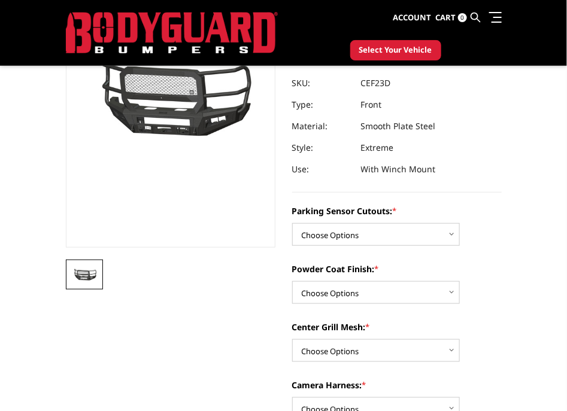
scroll to position [149, 0]
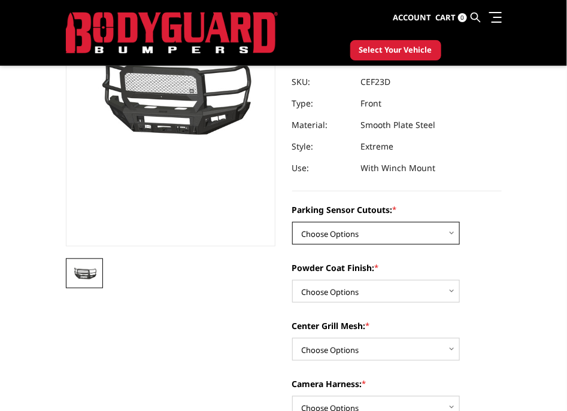
click at [383, 230] on select "Choose Options No-Without Parking Sensor Cutouts Yes-With Parking Sensor Cutouts" at bounding box center [376, 233] width 168 height 23
select select "2428"
click at [292, 222] on select "Choose Options No-Without Parking Sensor Cutouts Yes-With Parking Sensor Cutouts" at bounding box center [376, 233] width 168 height 23
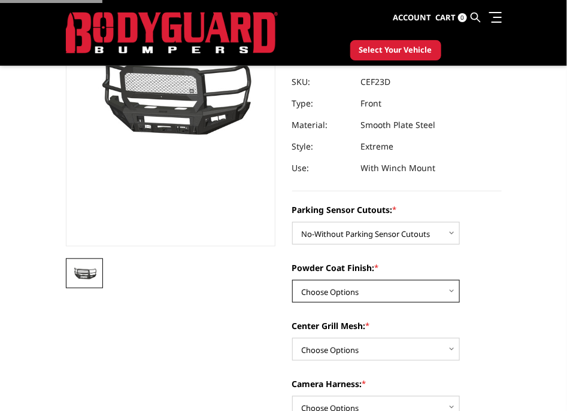
click at [374, 289] on select "Choose Options Bare Metal Textured Black Powder Coat" at bounding box center [376, 291] width 168 height 23
select select "2430"
click at [292, 280] on select "Choose Options Bare Metal Textured Black Powder Coat" at bounding box center [376, 291] width 168 height 23
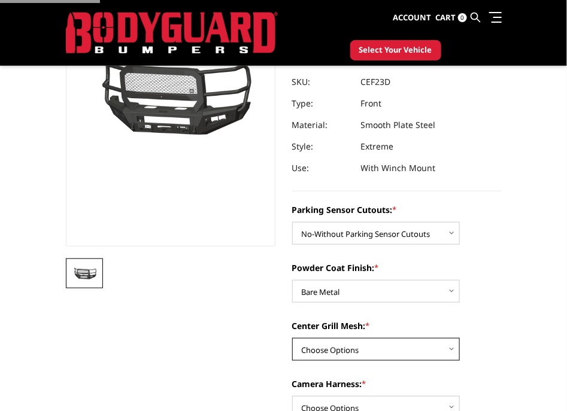
click at [370, 359] on select "Choose Options With Center Grill Mesh Without Center Grill Mesh" at bounding box center [376, 349] width 168 height 23
select select "2433"
click at [292, 338] on select "Choose Options With Center Grill Mesh Without Center Grill Mesh" at bounding box center [376, 349] width 168 height 23
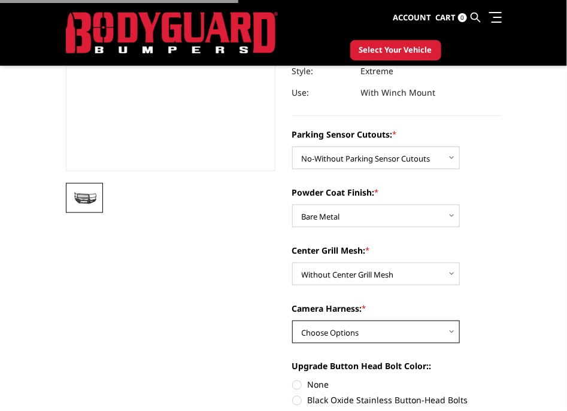
click at [350, 331] on select "Choose Options WITH Camera Harness WITHOUT Camera Harness" at bounding box center [376, 332] width 168 height 23
select select "2435"
click at [292, 321] on select "Choose Options WITH Camera Harness WITHOUT Camera Harness" at bounding box center [376, 332] width 168 height 23
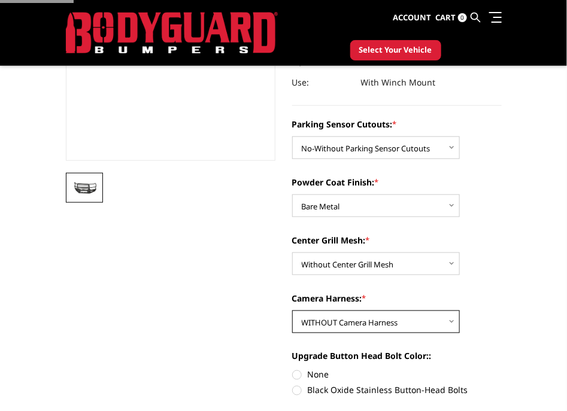
scroll to position [374, 0]
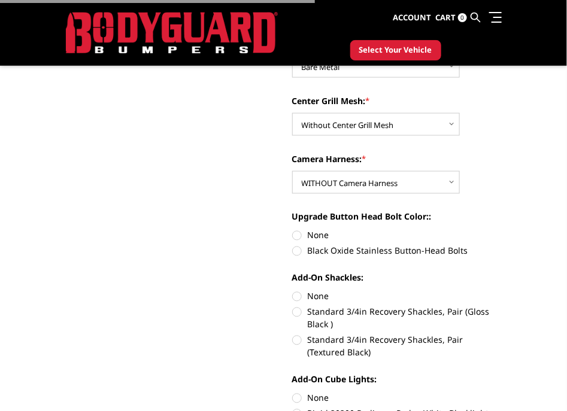
click at [317, 236] on label "None" at bounding box center [397, 235] width 210 height 13
click at [293, 230] on input "None" at bounding box center [292, 229] width 1 height 1
radio input "true"
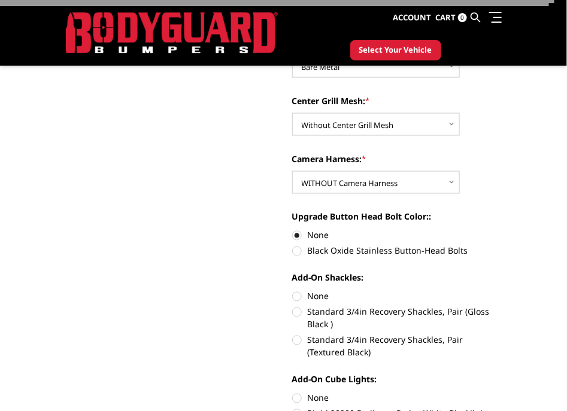
click at [305, 301] on label "None" at bounding box center [397, 296] width 210 height 13
click at [293, 291] on input "None" at bounding box center [292, 290] width 1 height 1
radio input "true"
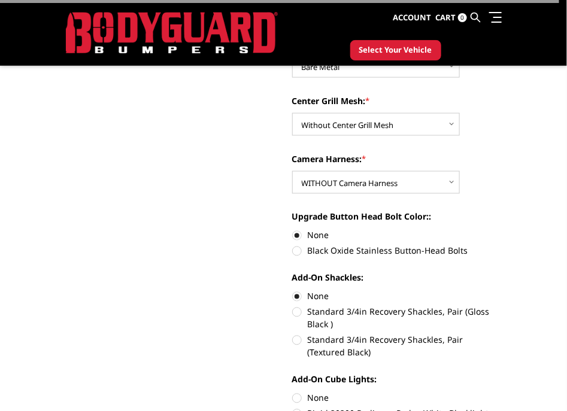
click at [298, 395] on label "None" at bounding box center [397, 398] width 210 height 13
click at [293, 393] on input "None" at bounding box center [292, 392] width 1 height 1
radio input "true"
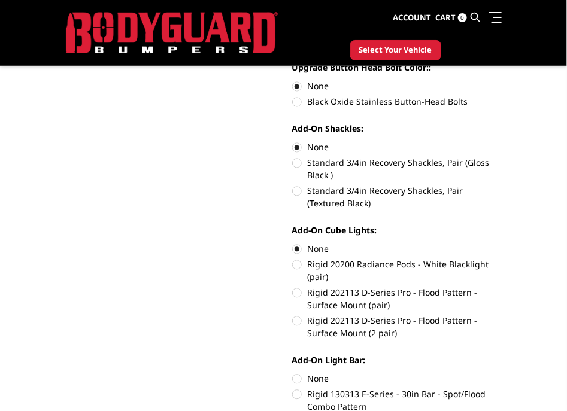
drag, startPoint x: 305, startPoint y: 378, endPoint x: 335, endPoint y: 362, distance: 34.3
click at [305, 379] on label "None" at bounding box center [397, 379] width 210 height 13
click at [293, 374] on input "None" at bounding box center [292, 373] width 1 height 1
radio input "true"
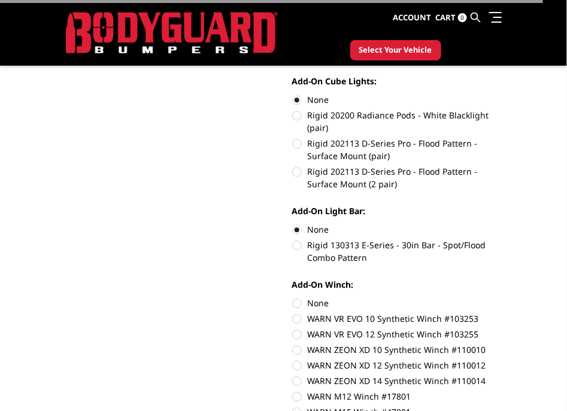
scroll to position [674, 0]
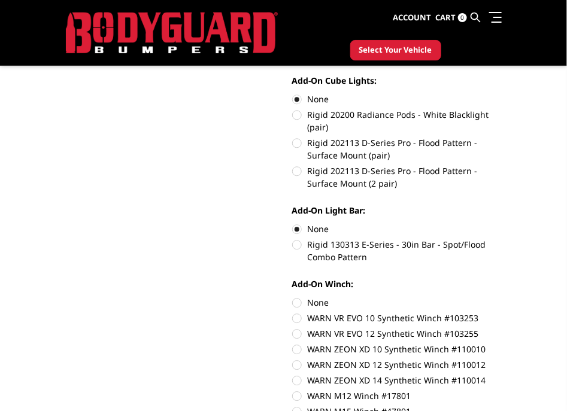
click at [316, 305] on label "None" at bounding box center [397, 302] width 210 height 13
click at [293, 297] on input "None" at bounding box center [292, 296] width 1 height 1
radio input "true"
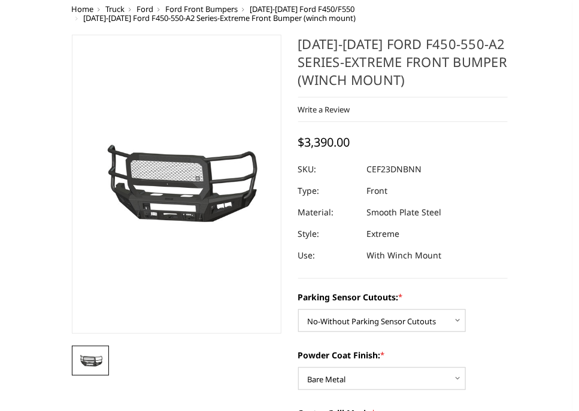
scroll to position [0, 0]
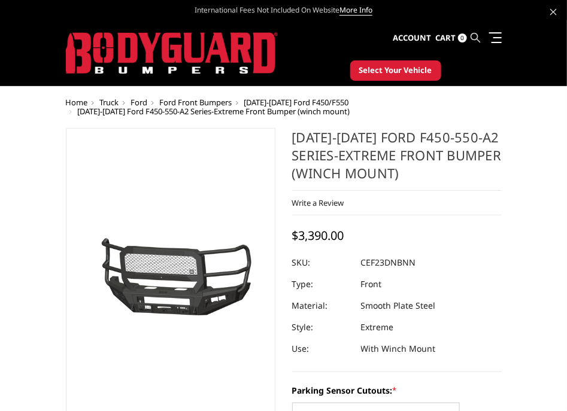
click at [476, 36] on icon at bounding box center [476, 38] width 10 height 10
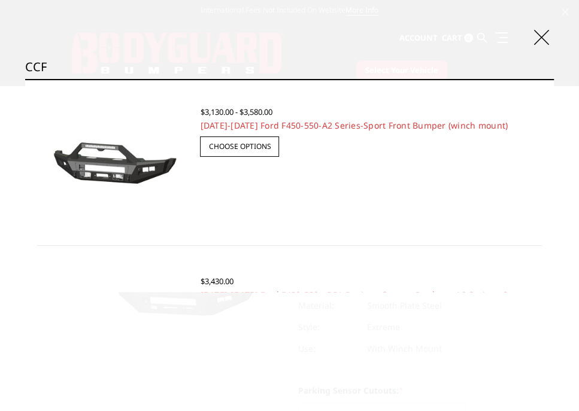
type input "CCF"
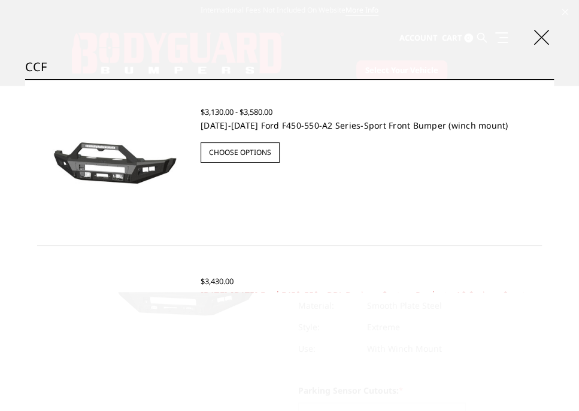
click at [216, 122] on link "[DATE]-[DATE] Ford F450-550-A2 Series-Sport Front Bumper (winch mount)" at bounding box center [355, 125] width 308 height 11
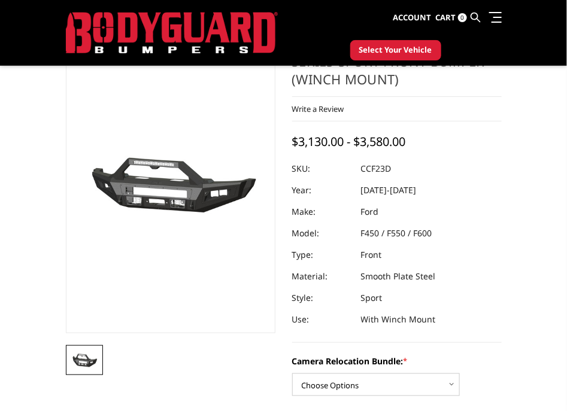
scroll to position [149, 0]
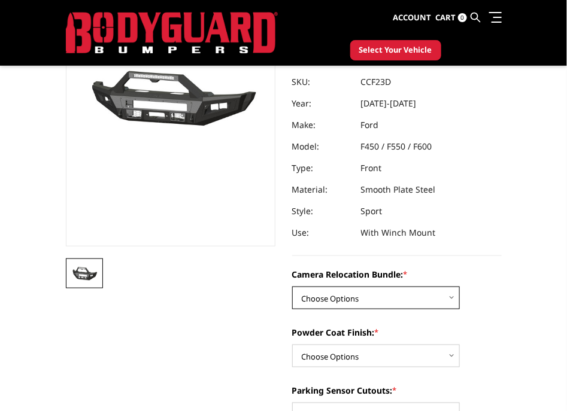
click at [362, 300] on select "Choose Options WITHOUT Camera Relocation Bundle WITH Camera Relocation Bundle" at bounding box center [376, 298] width 168 height 23
select select "2621"
click at [292, 287] on select "Choose Options WITHOUT Camera Relocation Bundle WITH Camera Relocation Bundle" at bounding box center [376, 298] width 168 height 23
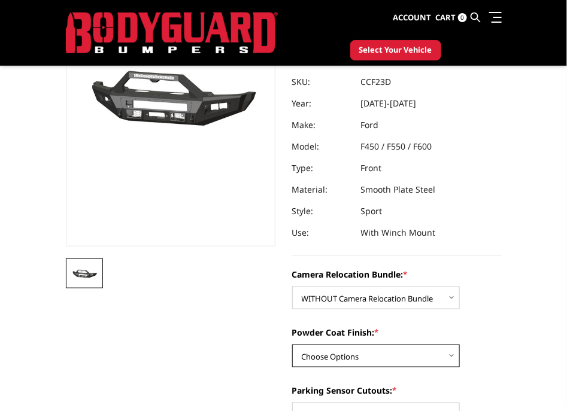
click at [401, 351] on select "Choose Options Textured Black Powder Coat Bare Metal" at bounding box center [376, 356] width 168 height 23
select select "2618"
click at [292, 345] on select "Choose Options Textured Black Powder Coat Bare Metal" at bounding box center [376, 356] width 168 height 23
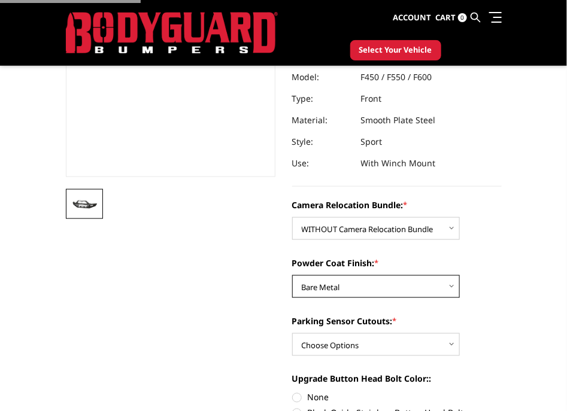
scroll to position [299, 0]
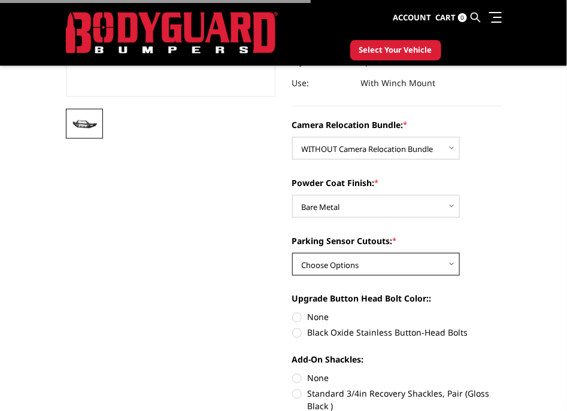
click at [380, 259] on select "Choose Options Yes - With Parking Sensor Cutouts No - Without Parking Sensor Cu…" at bounding box center [376, 264] width 168 height 23
select select "2616"
click at [292, 253] on select "Choose Options Yes - With Parking Sensor Cutouts No - Without Parking Sensor Cu…" at bounding box center [376, 264] width 168 height 23
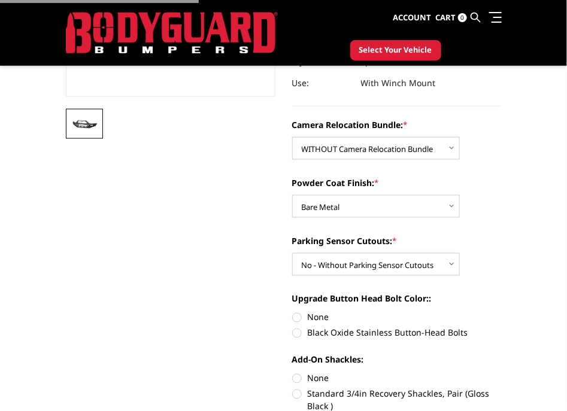
click at [315, 313] on label "None" at bounding box center [397, 317] width 210 height 13
click at [293, 312] on input "None" at bounding box center [292, 311] width 1 height 1
radio input "true"
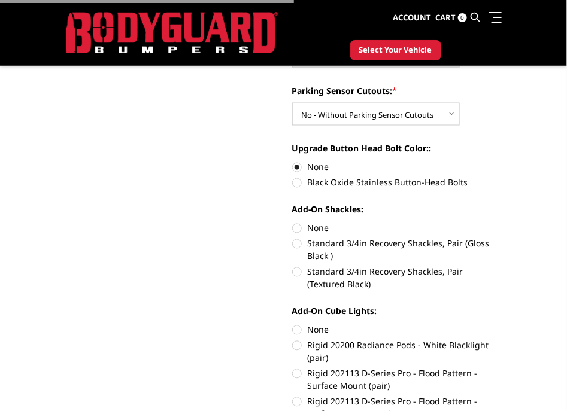
click at [310, 228] on label "None" at bounding box center [397, 228] width 210 height 13
click at [293, 223] on input "None" at bounding box center [292, 222] width 1 height 1
radio input "true"
click at [314, 333] on label "None" at bounding box center [397, 330] width 210 height 13
click at [293, 325] on input "None" at bounding box center [292, 324] width 1 height 1
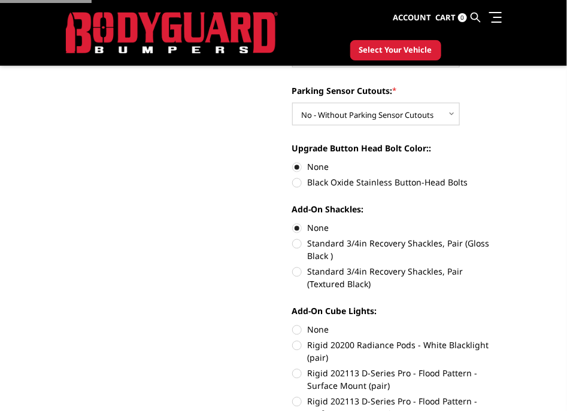
radio input "true"
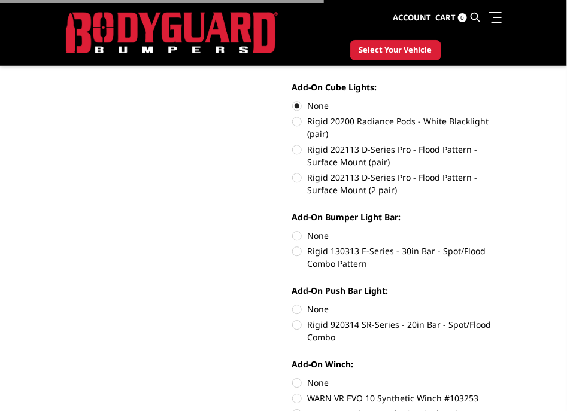
click at [317, 232] on label "None" at bounding box center [397, 235] width 210 height 13
click at [293, 230] on input "None" at bounding box center [292, 229] width 1 height 1
radio input "true"
click at [319, 306] on label "None" at bounding box center [397, 309] width 210 height 13
click at [293, 304] on input "None" at bounding box center [292, 303] width 1 height 1
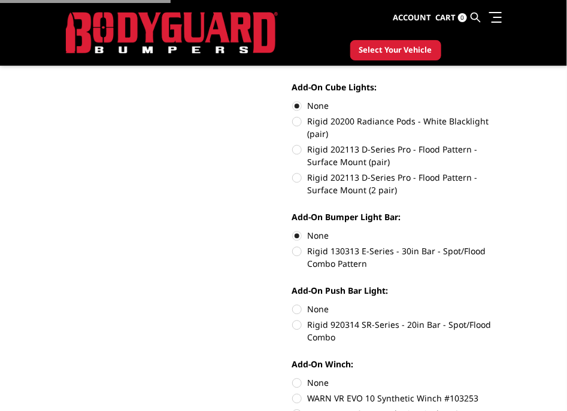
radio input "true"
click at [317, 381] on label "None" at bounding box center [397, 383] width 210 height 13
click at [293, 377] on input "None" at bounding box center [292, 377] width 1 height 1
radio input "true"
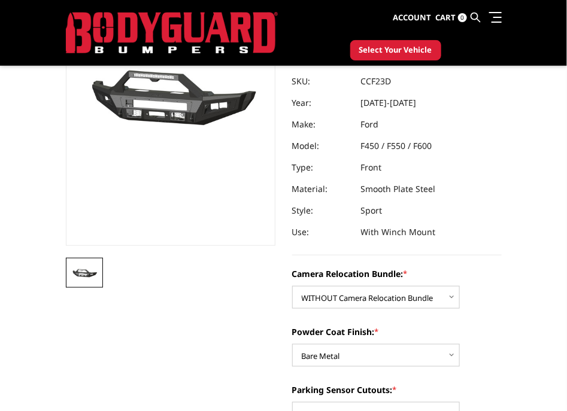
scroll to position [149, 0]
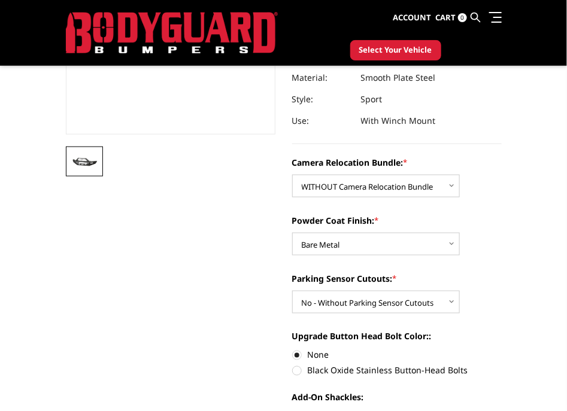
scroll to position [299, 0]
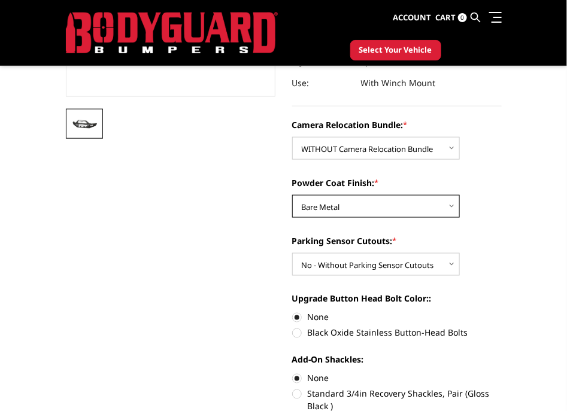
click at [407, 212] on select "Choose Options Textured Black Powder Coat Bare Metal" at bounding box center [376, 206] width 168 height 23
click at [292, 195] on select "Choose Options Textured Black Powder Coat Bare Metal" at bounding box center [376, 206] width 168 height 23
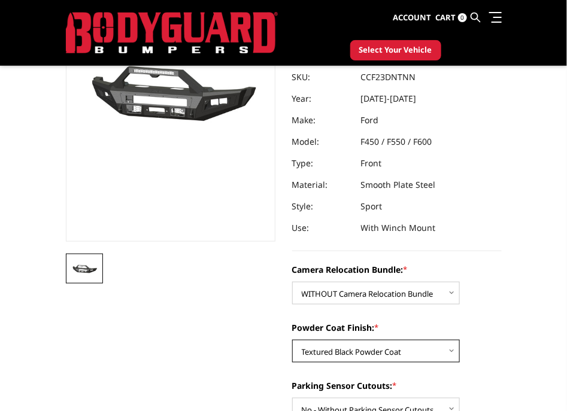
scroll to position [149, 0]
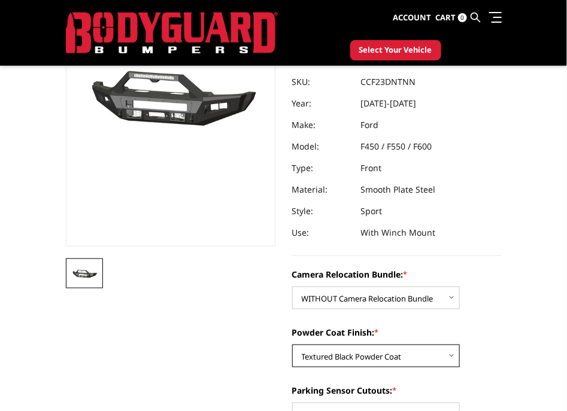
click at [387, 356] on select "Choose Options Textured Black Powder Coat Bare Metal" at bounding box center [376, 356] width 168 height 23
select select "2618"
click at [292, 345] on select "Choose Options Textured Black Powder Coat Bare Metal" at bounding box center [376, 356] width 168 height 23
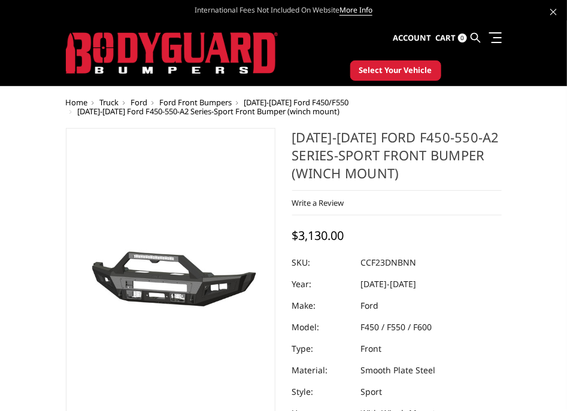
scroll to position [0, 0]
